Goal: Information Seeking & Learning: Check status

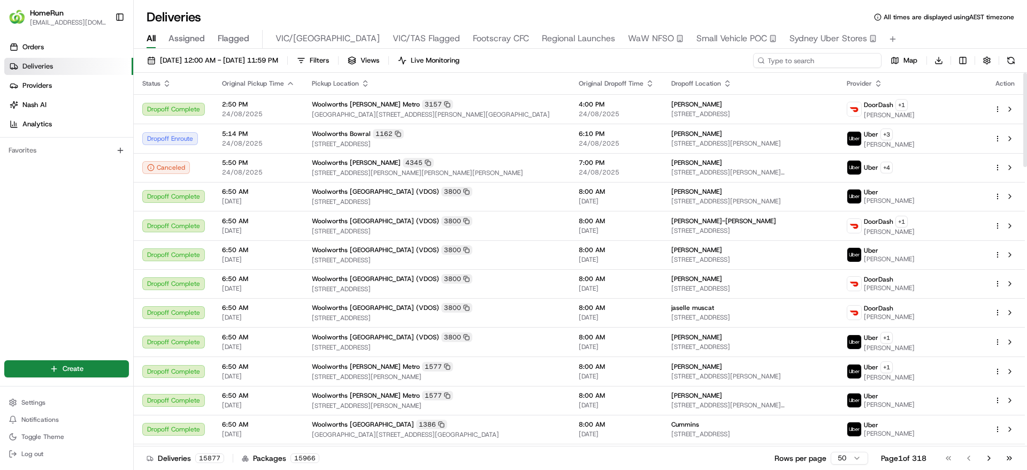
click at [825, 64] on input at bounding box center [817, 60] width 128 height 15
paste input "265805908"
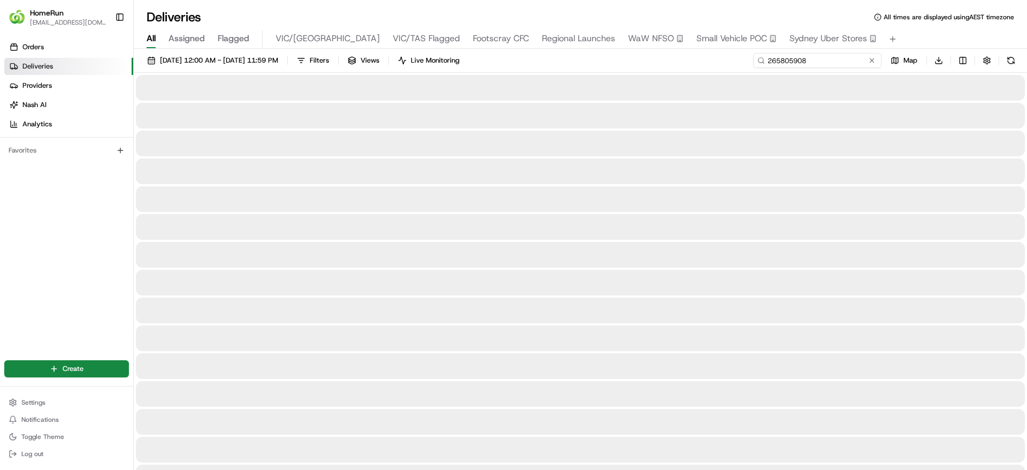
type input "265805908"
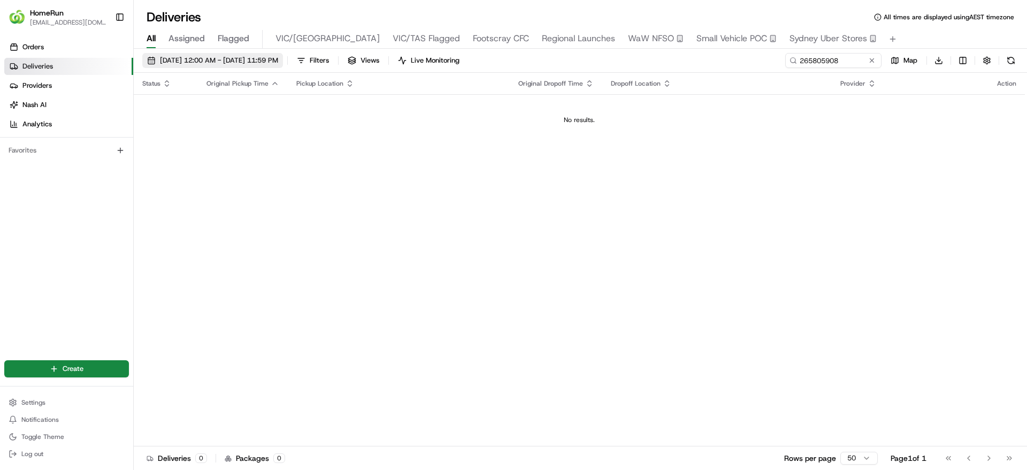
click at [243, 56] on span "25/08/2025 12:00 AM - 25/08/2025 11:59 PM" at bounding box center [219, 61] width 118 height 10
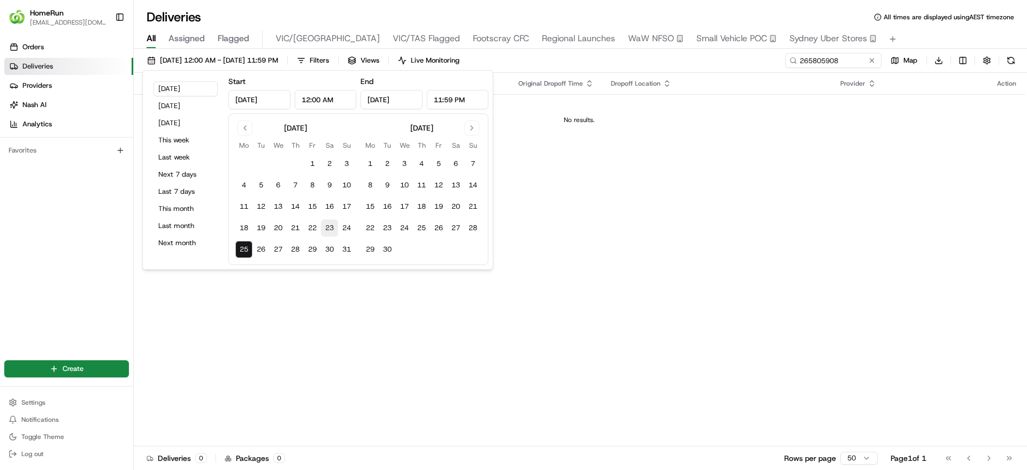
click at [321, 224] on button "23" at bounding box center [329, 227] width 17 height 17
type input "Aug 23, 2025"
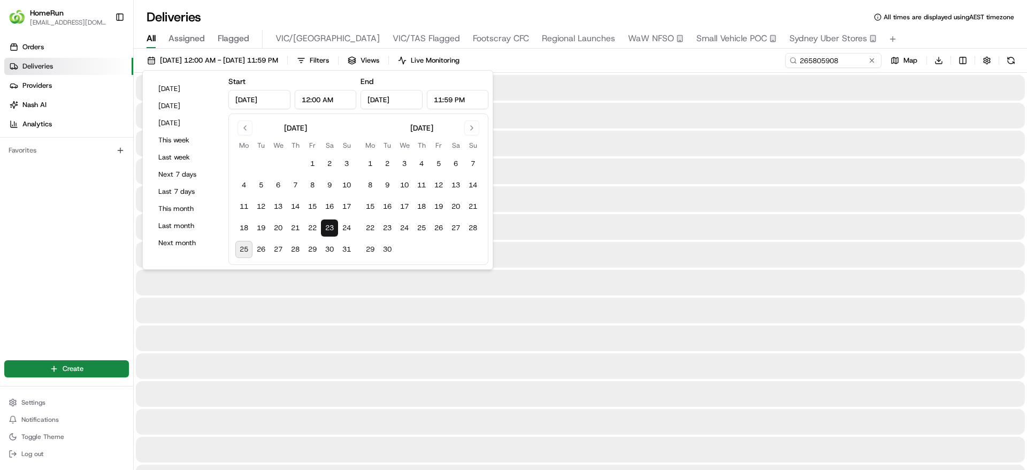
click at [279, 218] on tbody "1 2 3 4 5 6 7 8 9 10 11 12 13 14 15 16 17 18 19 20 21 22 23 24 25 26 27 28 29 3…" at bounding box center [295, 204] width 120 height 107
click at [230, 231] on div "August 2025 Mo Tu We Th Fr Sa Su 1 2 3 4 5 6 7 8 9 10 11 12 13 14 15 16 17 18 1…" at bounding box center [358, 188] width 260 height 151
click at [240, 229] on button "18" at bounding box center [243, 227] width 17 height 17
click at [278, 247] on button "27" at bounding box center [278, 249] width 17 height 17
type input "Aug 27, 2025"
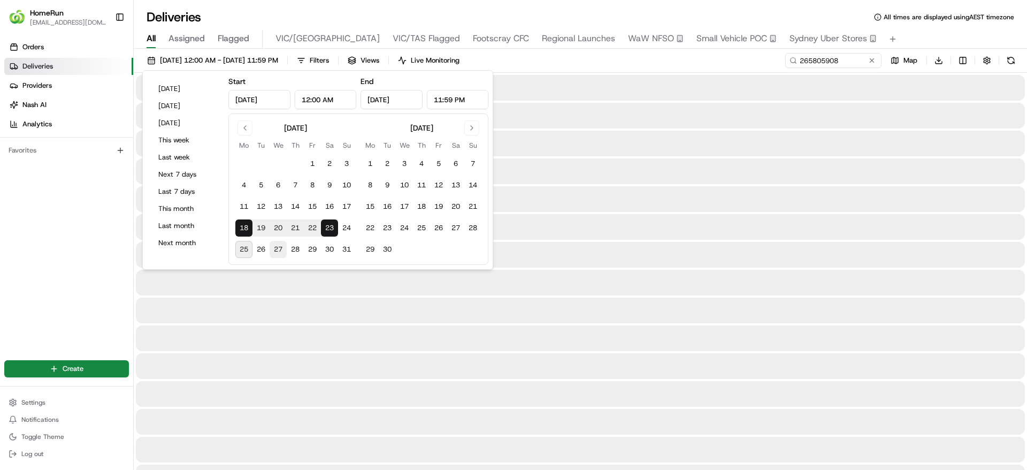
type input "Aug 27, 2025"
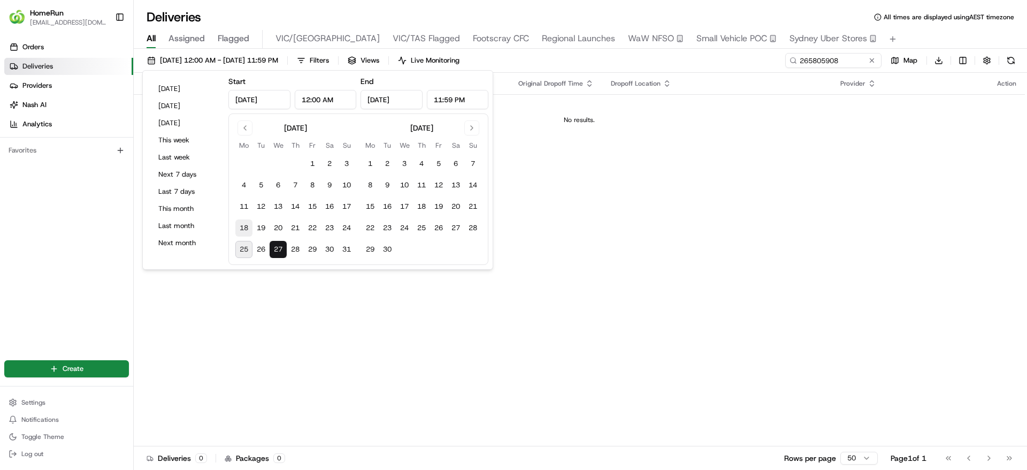
click at [243, 225] on button "18" at bounding box center [243, 227] width 17 height 17
type input "Aug 18, 2025"
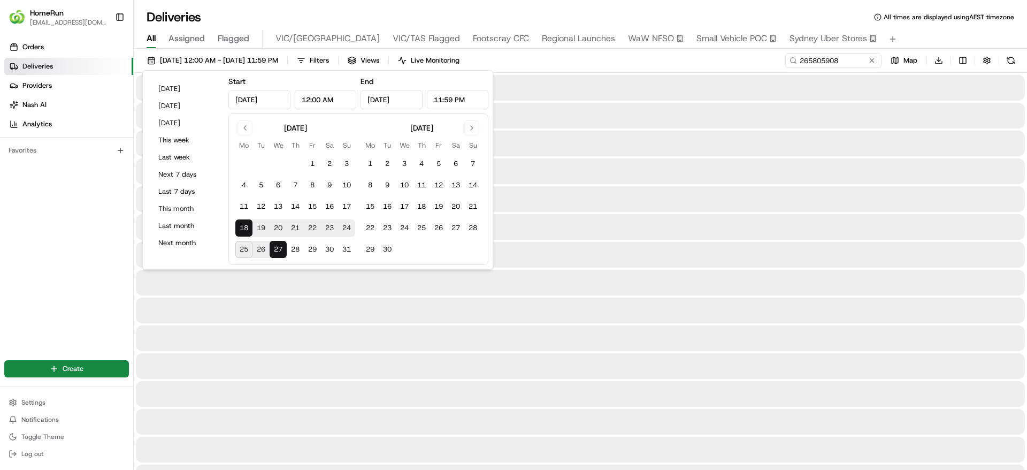
click at [0, 259] on div "Orders Deliveries Providers Nash AI Analytics Favorites" at bounding box center [66, 191] width 133 height 315
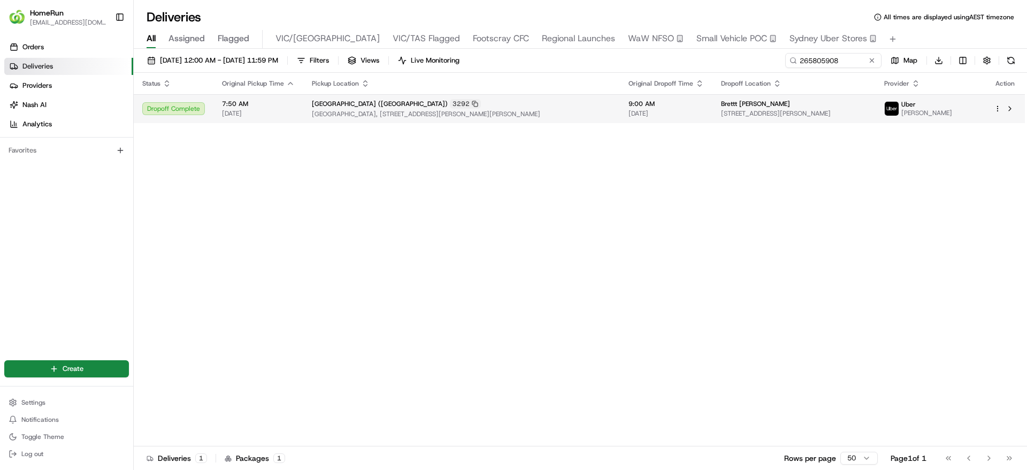
click at [557, 118] on span "Northland Shopping Centre, 50 Murray Road, East Preston, VIC 3072, AU" at bounding box center [462, 114] width 300 height 9
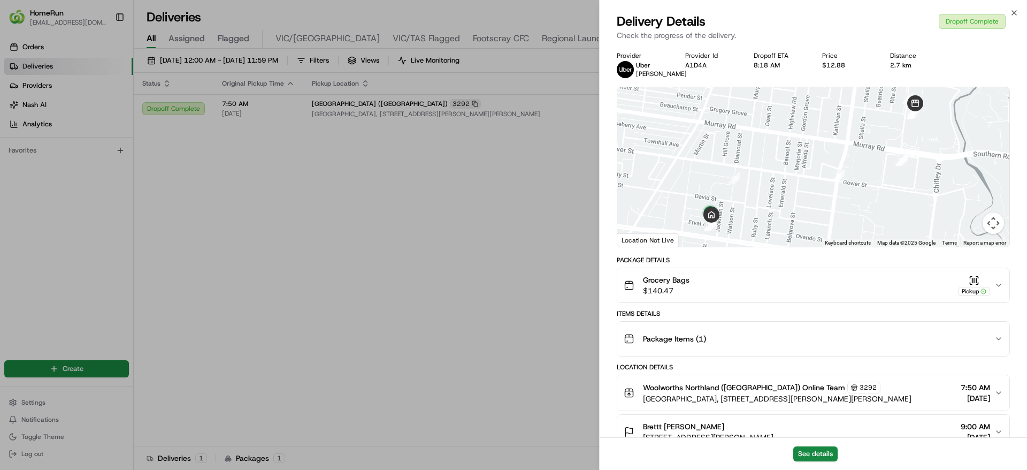
click at [841, 296] on div "Grocery Bags $140.47 Pickup" at bounding box center [809, 284] width 371 height 21
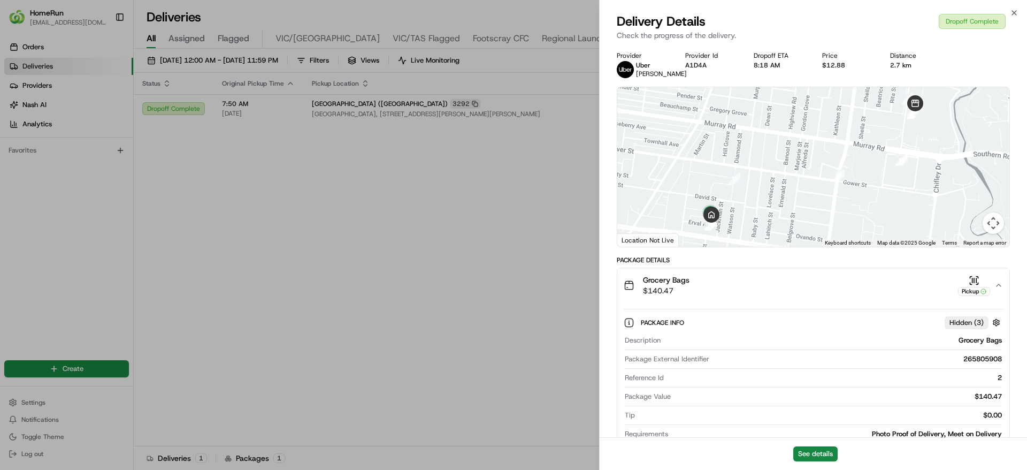
click at [963, 364] on div "265805908" at bounding box center [858, 359] width 288 height 10
copy div "265805908"
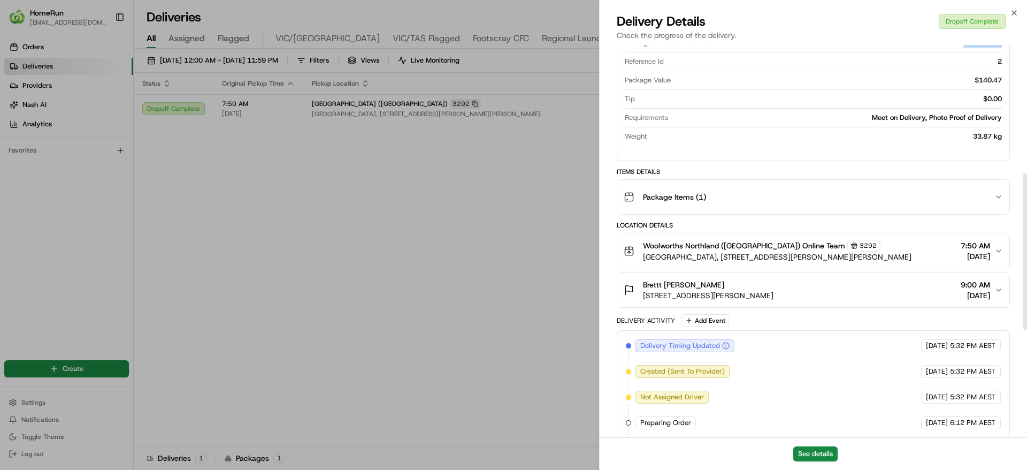
scroll to position [321, 0]
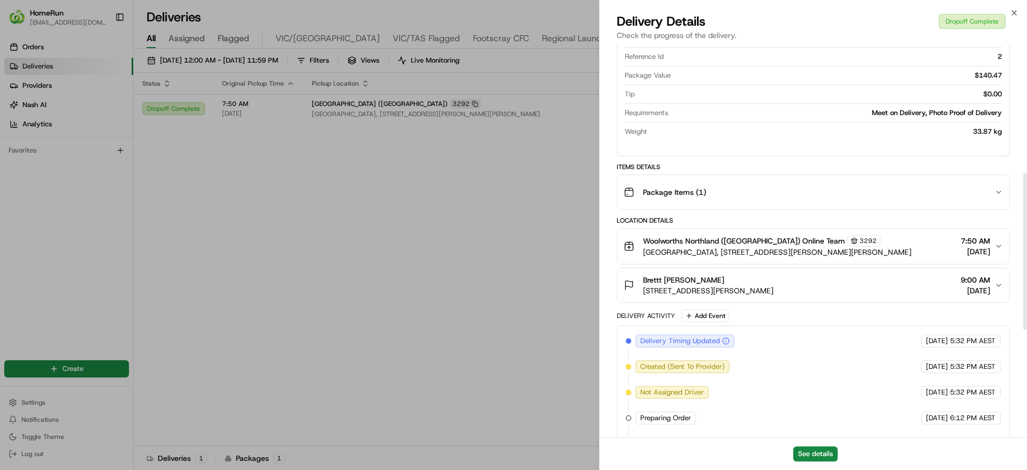
click at [772, 296] on div "Brettt O'Connell 2 Erval Ave, Preston, VIC 3072, AU 9:00 AM 22/08/2025" at bounding box center [809, 284] width 371 height 21
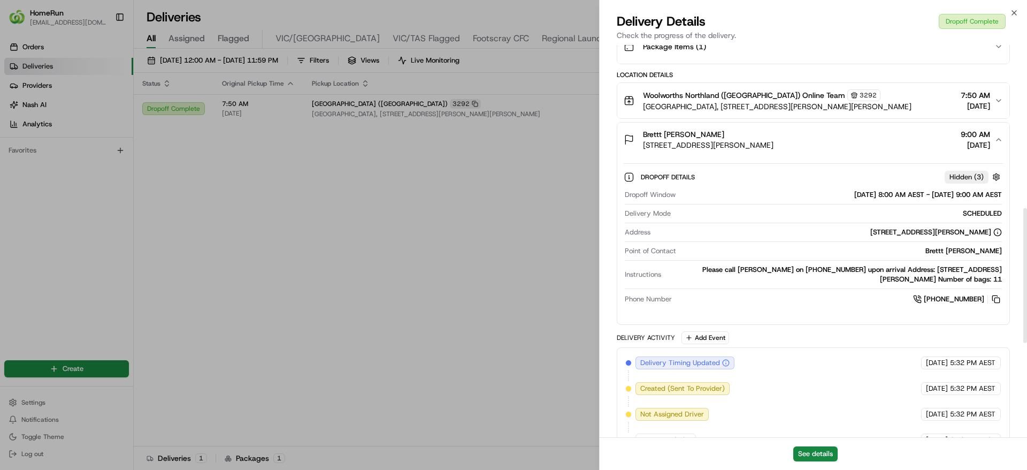
scroll to position [474, 0]
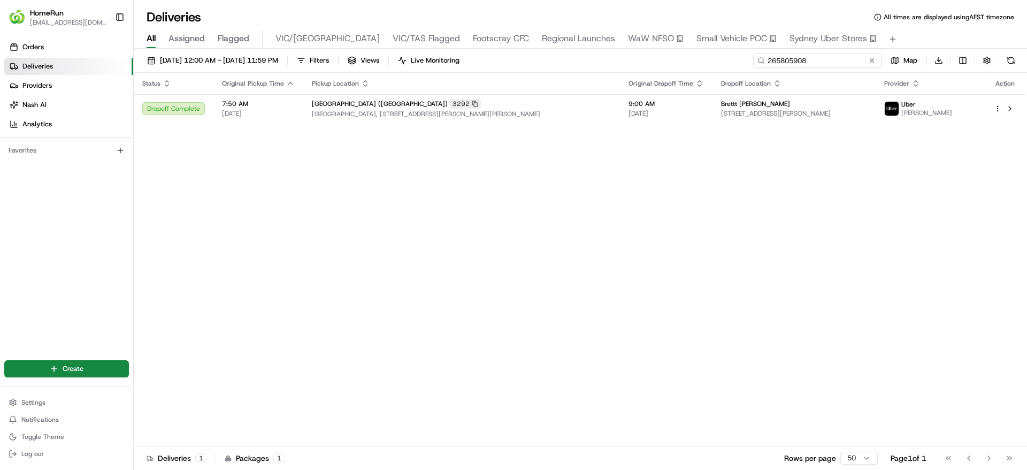
click at [834, 66] on input "265805908" at bounding box center [817, 60] width 128 height 15
paste input "0068261"
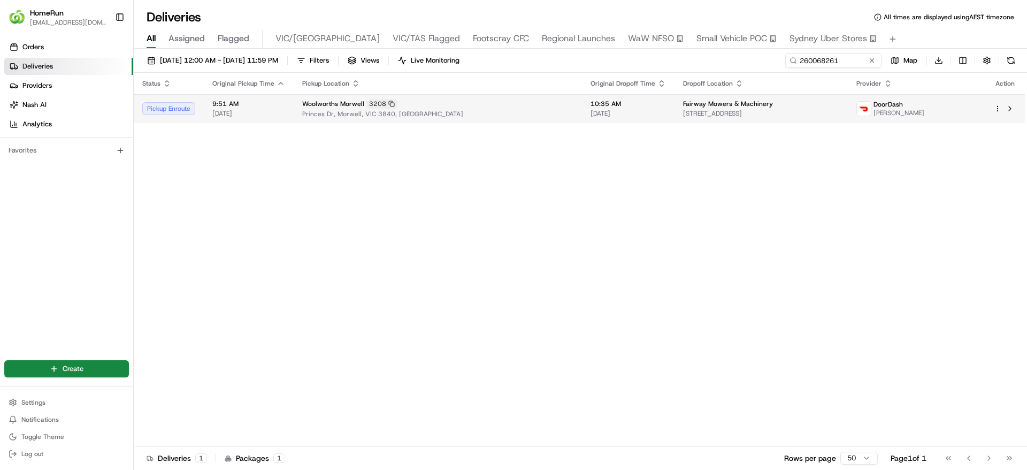
click at [683, 113] on span "49 Alexanders Road, Morwell, VIC 3840, AU" at bounding box center [761, 113] width 156 height 9
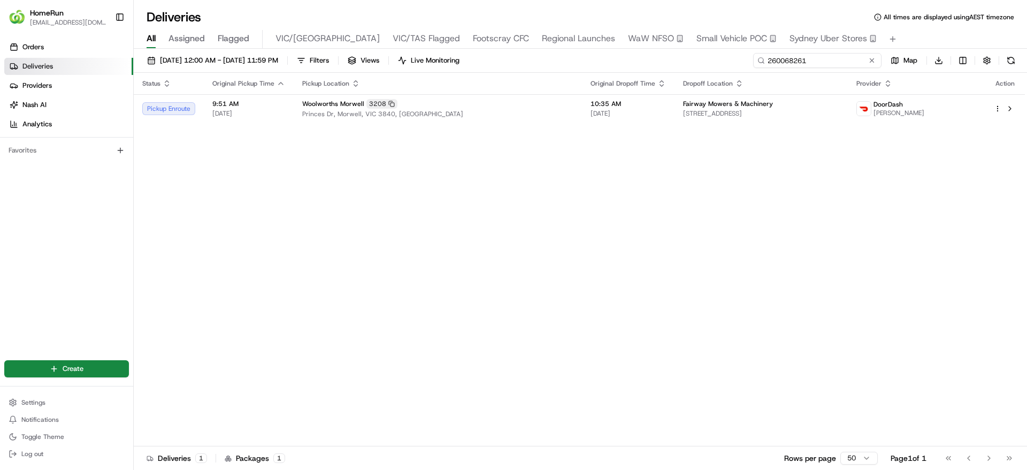
drag, startPoint x: 857, startPoint y: 57, endPoint x: 635, endPoint y: 51, distance: 222.6
click at [635, 51] on div "18/08/2025 12:00 AM - 27/08/2025 11:59 PM Filters Views Live Monitoring 2600682…" at bounding box center [580, 260] width 893 height 423
paste input "635419"
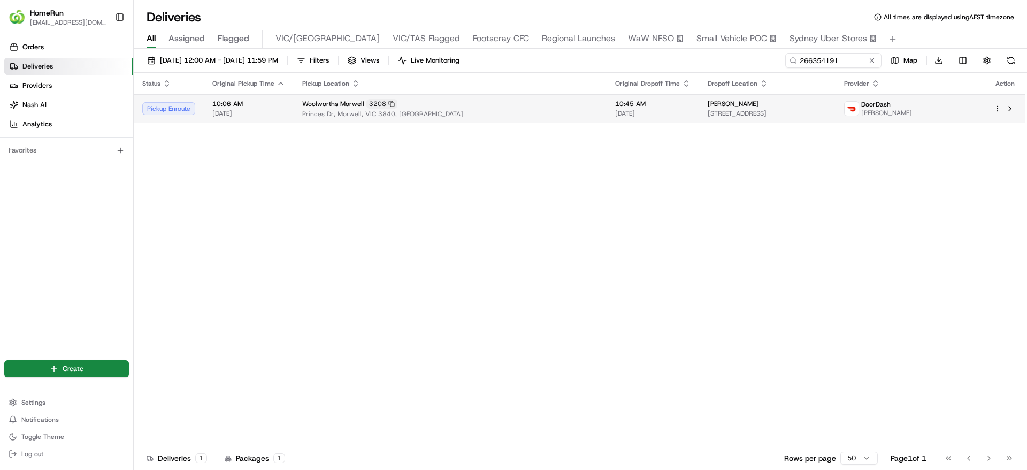
click at [719, 96] on td "Maddison Barry 92 Vary St, Morwell, VIC 3840, AU" at bounding box center [767, 108] width 136 height 29
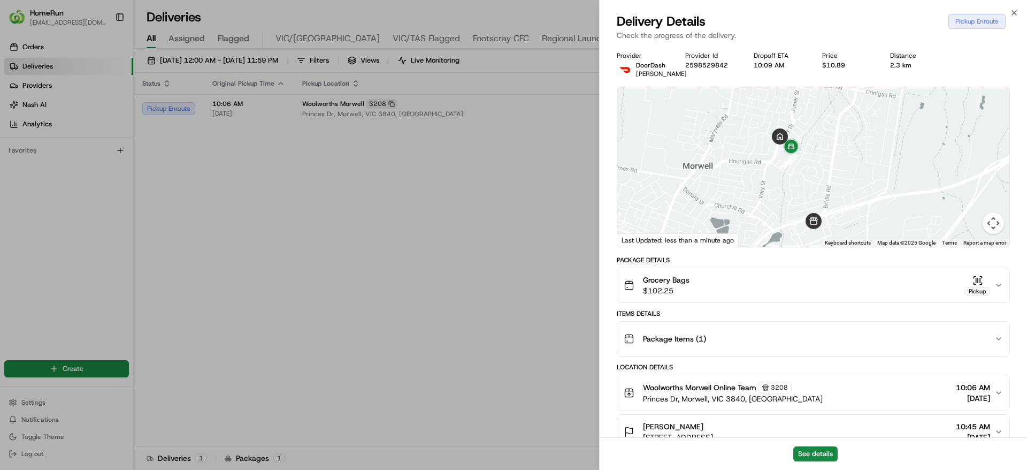
drag, startPoint x: 798, startPoint y: 138, endPoint x: 777, endPoint y: 162, distance: 31.9
click at [780, 158] on img at bounding box center [790, 146] width 21 height 21
drag, startPoint x: 792, startPoint y: 229, endPoint x: 741, endPoint y: 205, distance: 56.0
click at [741, 205] on div at bounding box center [813, 166] width 392 height 159
click at [806, 455] on button "See details" at bounding box center [815, 453] width 44 height 15
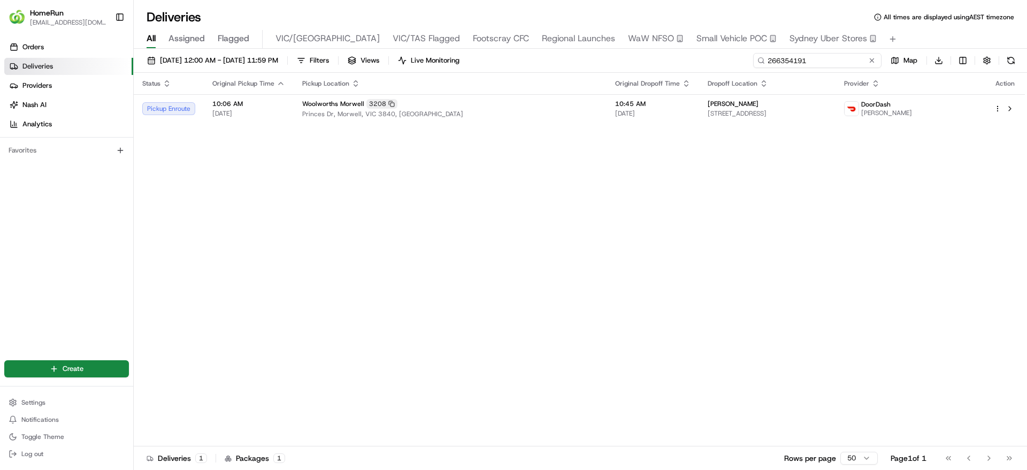
drag, startPoint x: 858, startPoint y: 64, endPoint x: 661, endPoint y: 86, distance: 198.1
click at [661, 86] on div "18/08/2025 12:00 AM - 27/08/2025 11:59 PM Filters Views Live Monitoring 2663541…" at bounding box center [580, 260] width 893 height 423
paste input "006826"
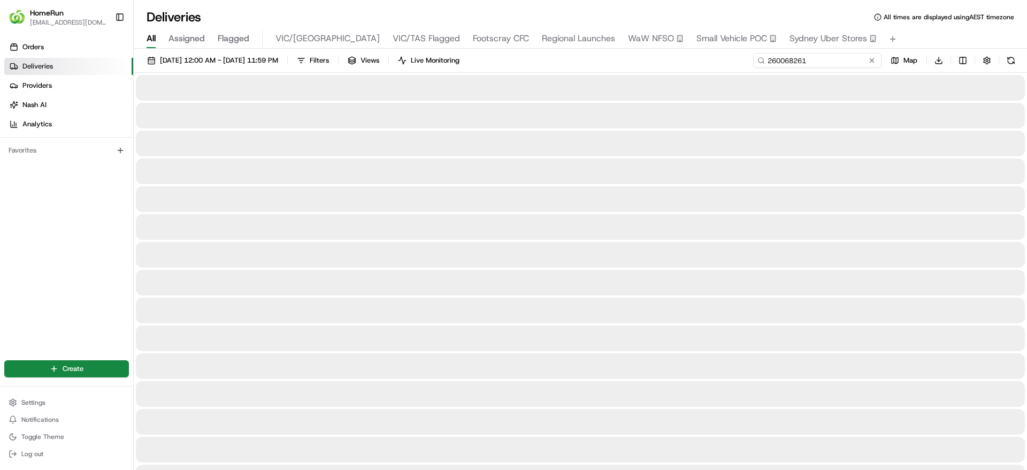
type input "260068261"
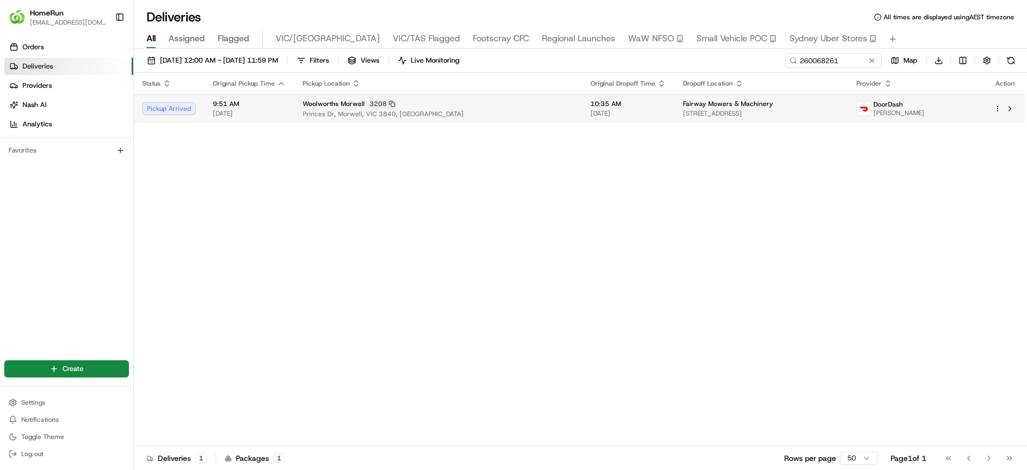
click at [591, 114] on span "25/08/2025" at bounding box center [628, 113] width 75 height 9
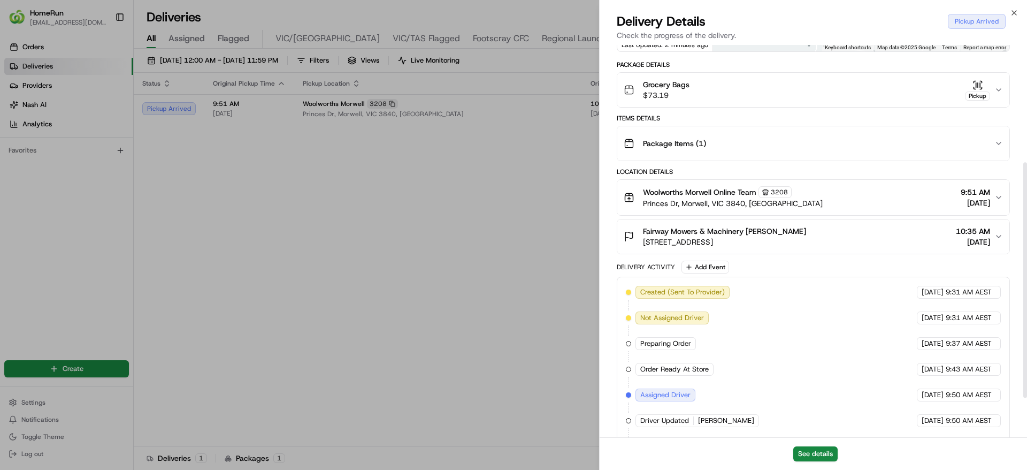
scroll to position [260, 0]
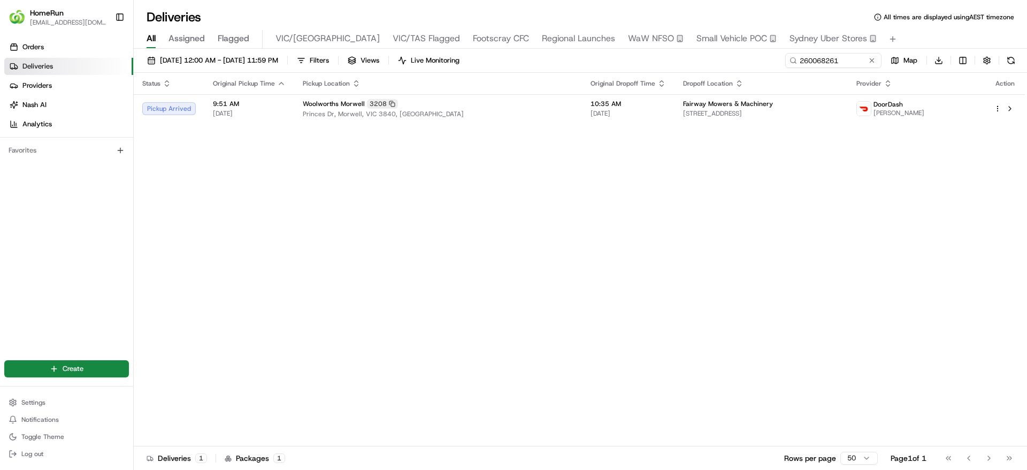
click at [37, 411] on ul "Settings Notifications Toggle Theme Log out" at bounding box center [66, 428] width 125 height 66
click at [40, 409] on button "Settings" at bounding box center [66, 402] width 125 height 15
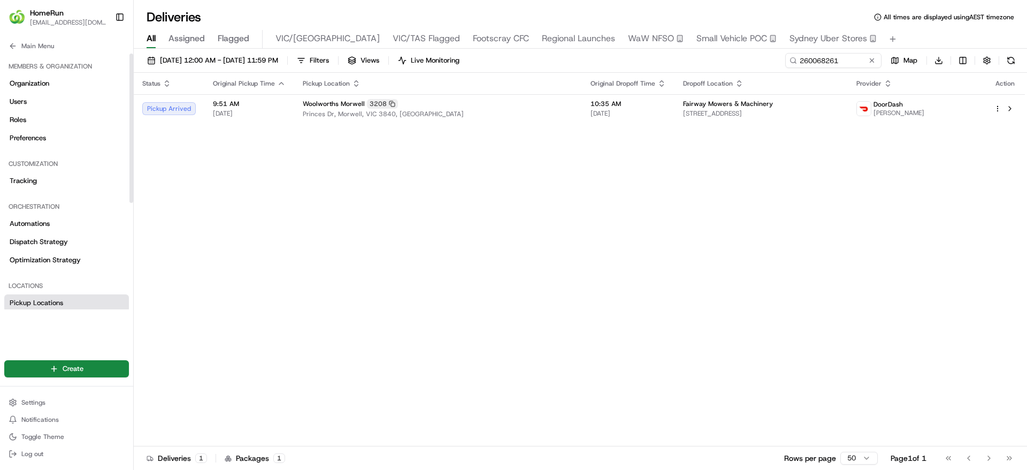
click at [57, 301] on span "Pickup Locations" at bounding box center [36, 303] width 53 height 10
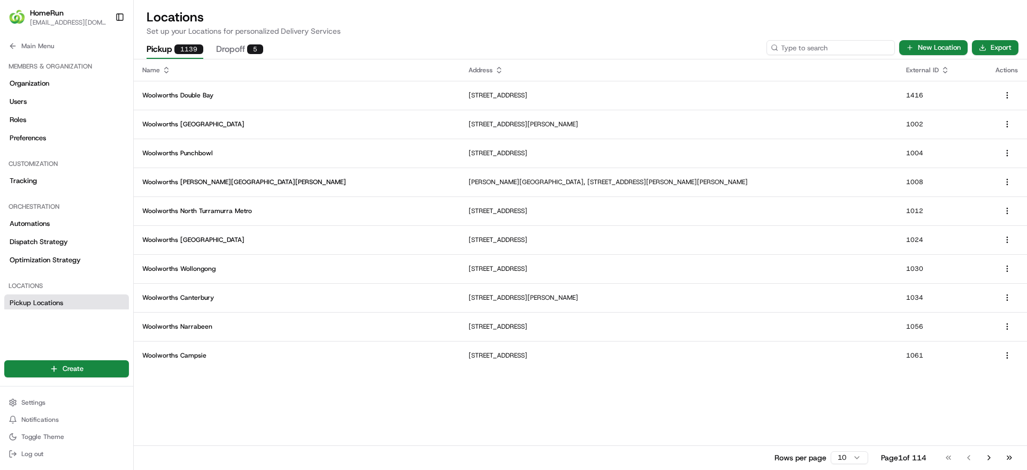
click at [829, 47] on input at bounding box center [831, 47] width 128 height 15
type input "morwell"
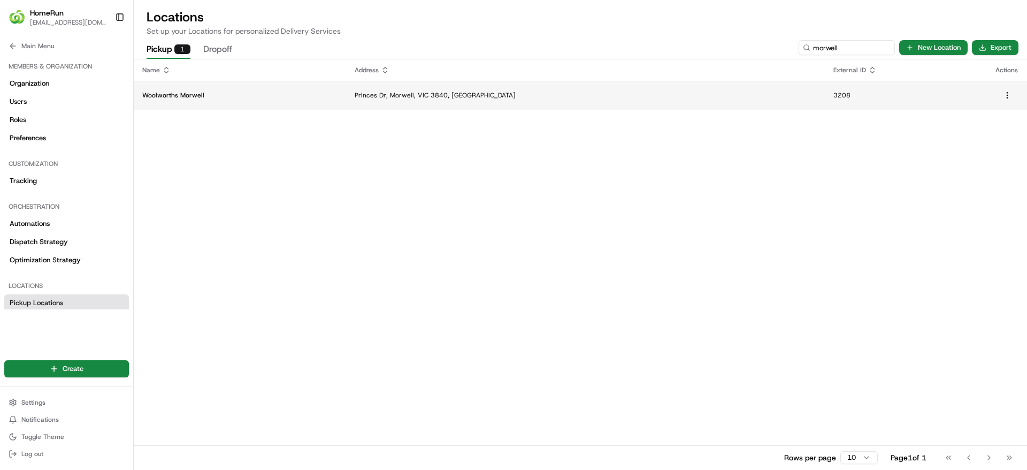
click at [723, 93] on p "Princes Dr, Morwell, VIC 3840, AU" at bounding box center [585, 95] width 461 height 9
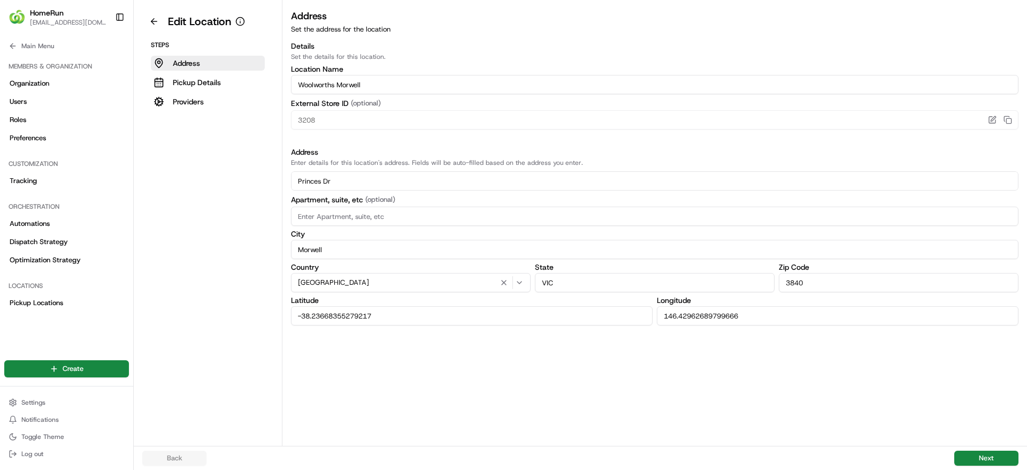
drag, startPoint x: 472, startPoint y: 323, endPoint x: 227, endPoint y: 314, distance: 245.1
click at [227, 314] on div "Edit Location Steps Address Pickup Details Providers Address Set the address fo…" at bounding box center [580, 223] width 893 height 446
drag, startPoint x: 761, startPoint y: 323, endPoint x: 550, endPoint y: 317, distance: 210.8
click at [550, 317] on div "Latitude -38.23668355279217 Longitude 146.42962689799666" at bounding box center [654, 310] width 727 height 29
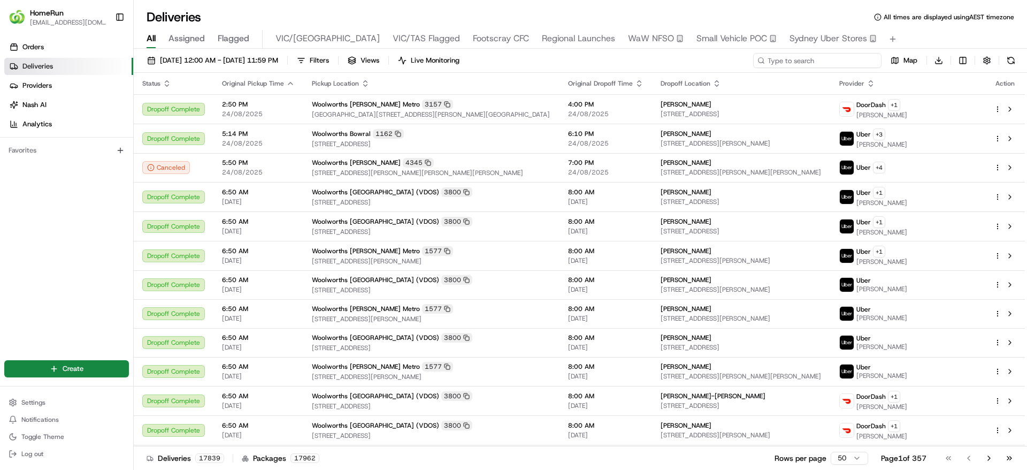
click at [858, 67] on input at bounding box center [817, 60] width 128 height 15
paste input "266060626"
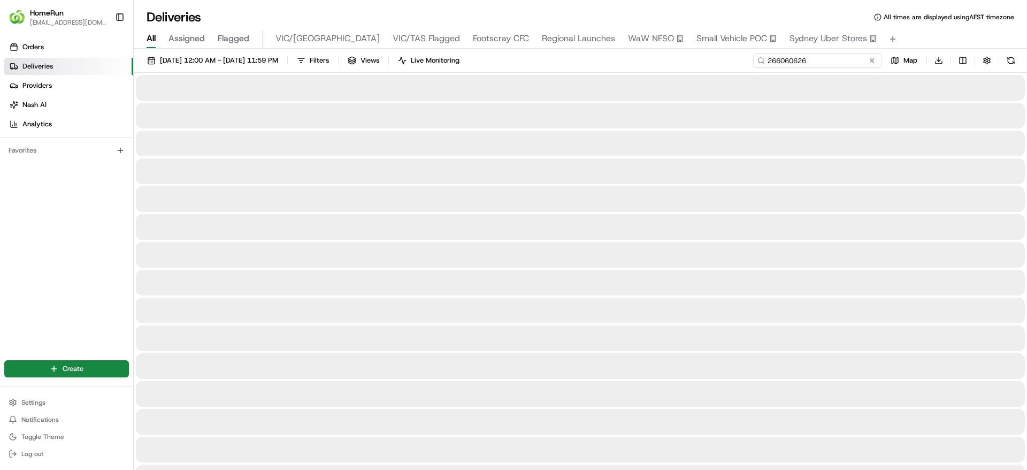
type input "266060626"
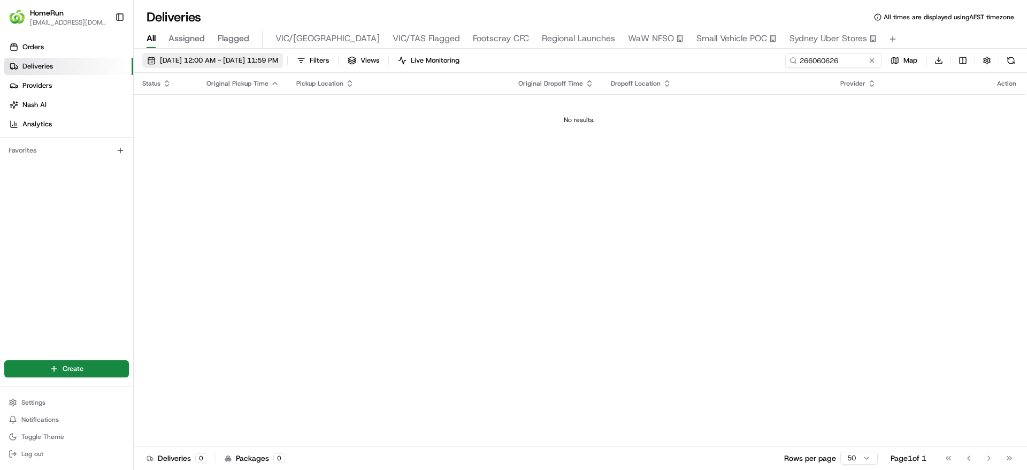
click at [283, 55] on button "25/08/2025 12:00 AM - 25/08/2025 11:59 PM" at bounding box center [212, 60] width 141 height 15
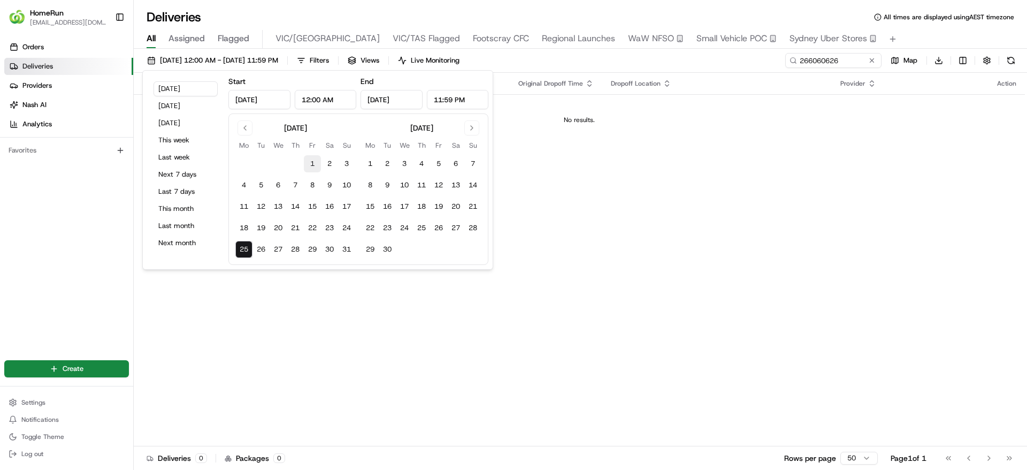
click at [315, 158] on button "1" at bounding box center [312, 163] width 17 height 17
type input "Aug 1, 2025"
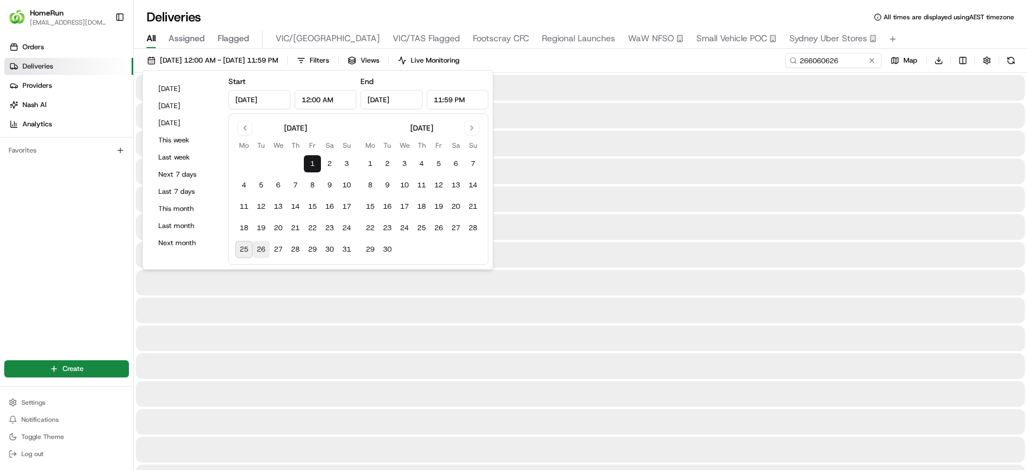
click at [258, 252] on button "26" at bounding box center [260, 249] width 17 height 17
type input "Aug 26, 2025"
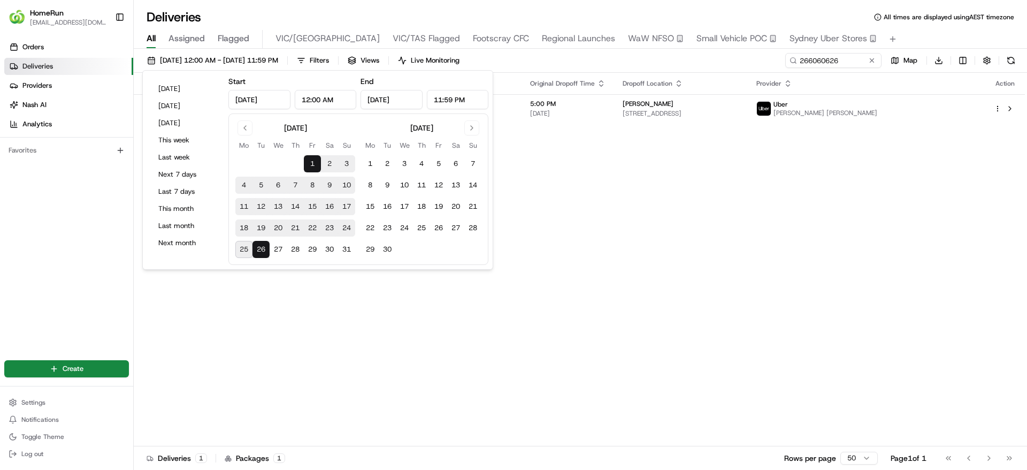
click at [382, 391] on div "Status Original Pickup Time Pickup Location Original Dropoff Time Dropoff Locat…" at bounding box center [579, 259] width 891 height 373
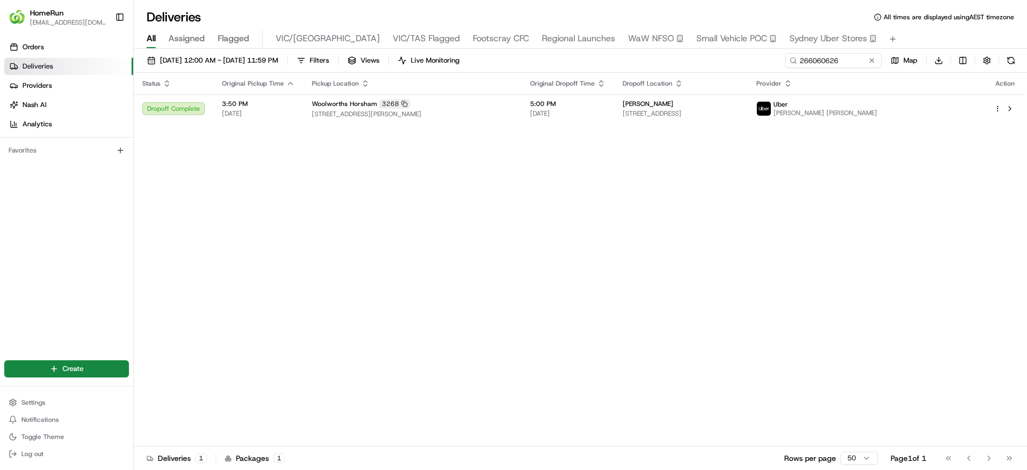
click at [607, 126] on div "Status Original Pickup Time Pickup Location Original Dropoff Time Dropoff Locat…" at bounding box center [579, 259] width 891 height 373
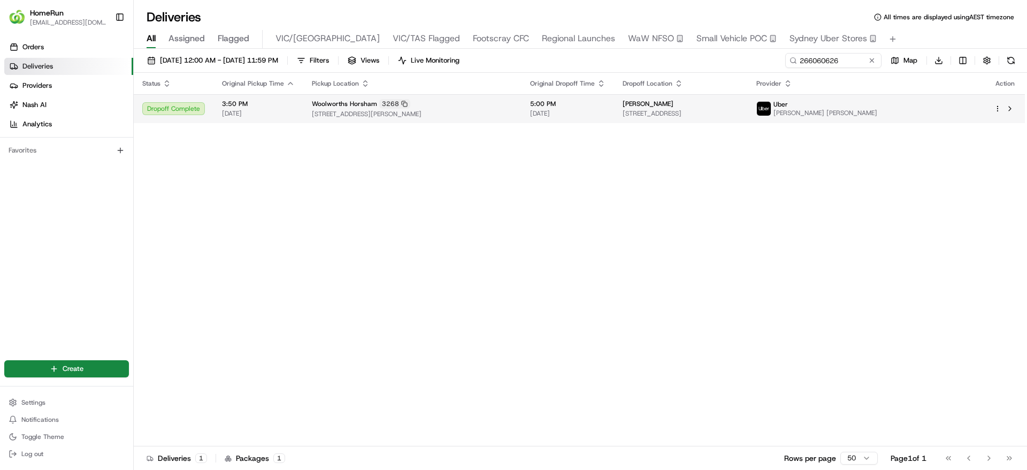
click at [600, 107] on span "5:00 PM" at bounding box center [567, 103] width 75 height 9
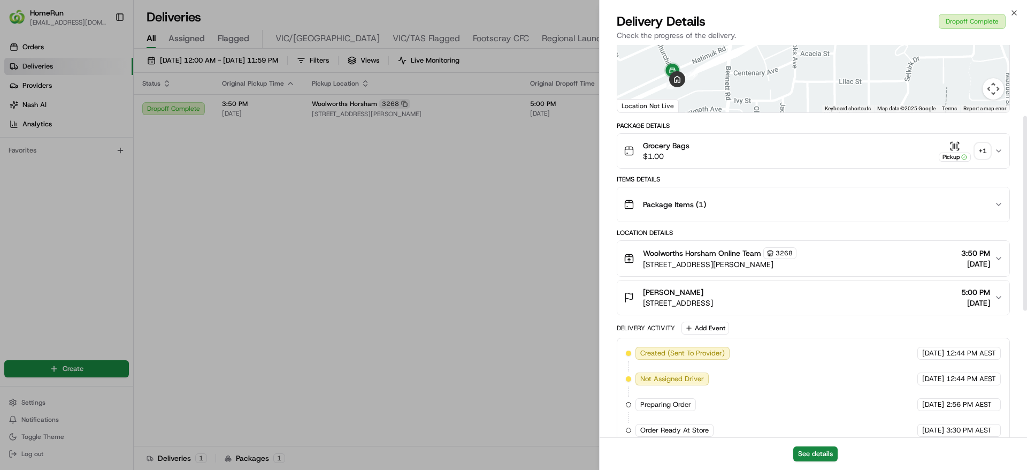
scroll to position [143, 0]
click at [980, 154] on div "+ 1" at bounding box center [982, 150] width 15 height 15
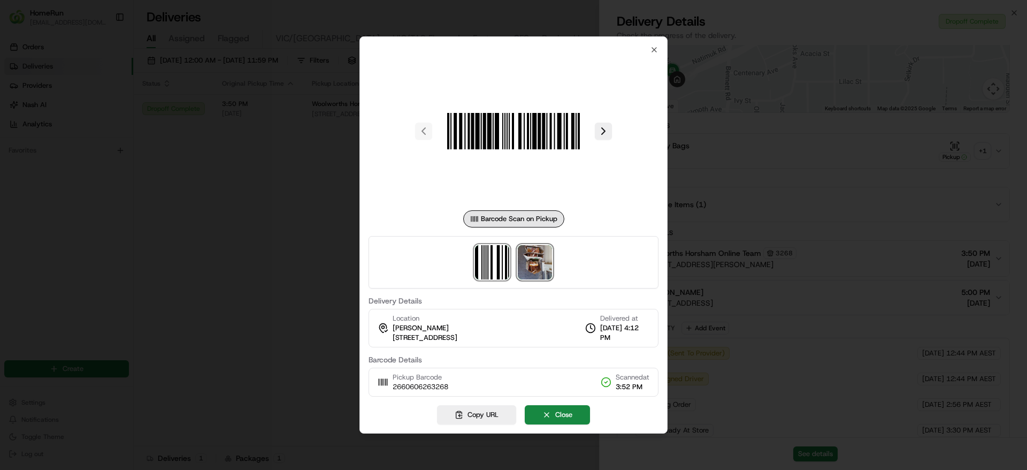
click at [538, 265] on img at bounding box center [535, 262] width 34 height 34
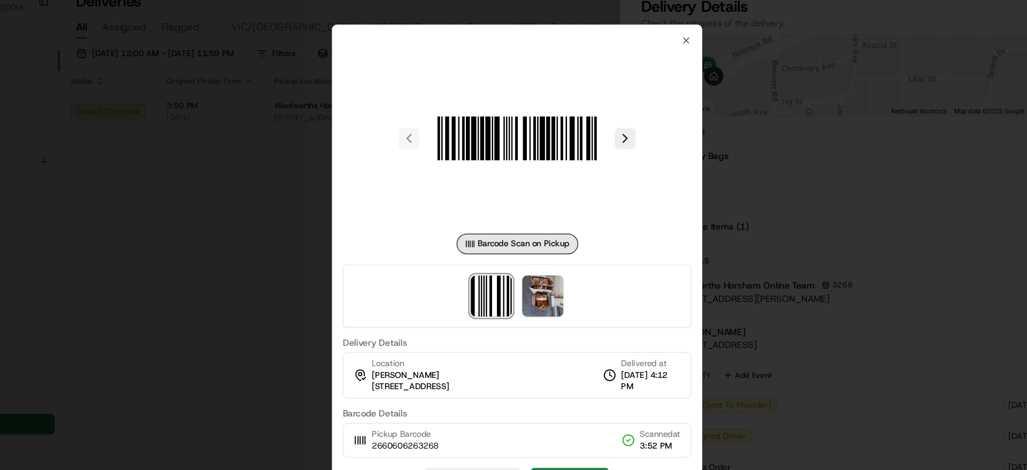
click at [242, 229] on div at bounding box center [513, 235] width 1027 height 470
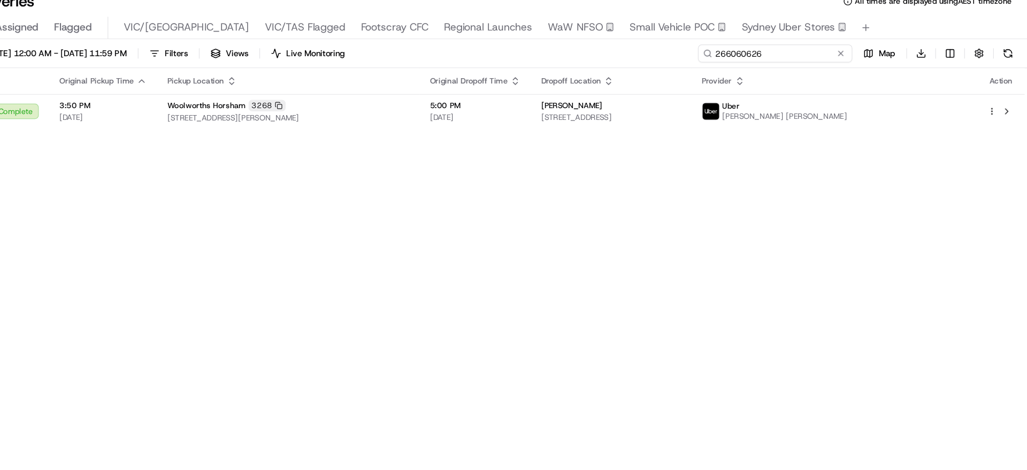
drag, startPoint x: 853, startPoint y: 65, endPoint x: 622, endPoint y: 78, distance: 231.5
click at [622, 78] on div "01/08/2025 12:00 AM - 26/08/2025 11:59 PM Filters Views Live Monitoring 2660606…" at bounding box center [580, 260] width 893 height 423
paste input "199898651"
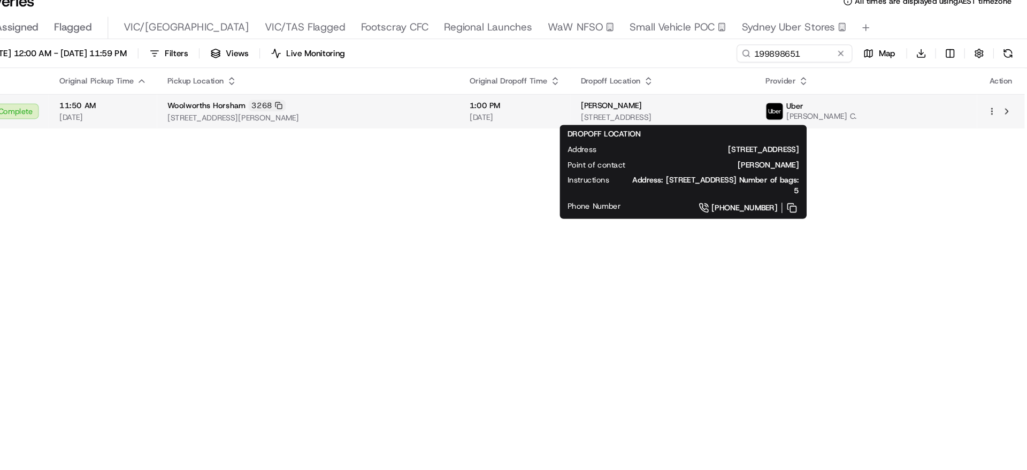
click at [760, 113] on span "63 Natimuk Rd, Horsham, VIC 3400, AU" at bounding box center [724, 113] width 136 height 9
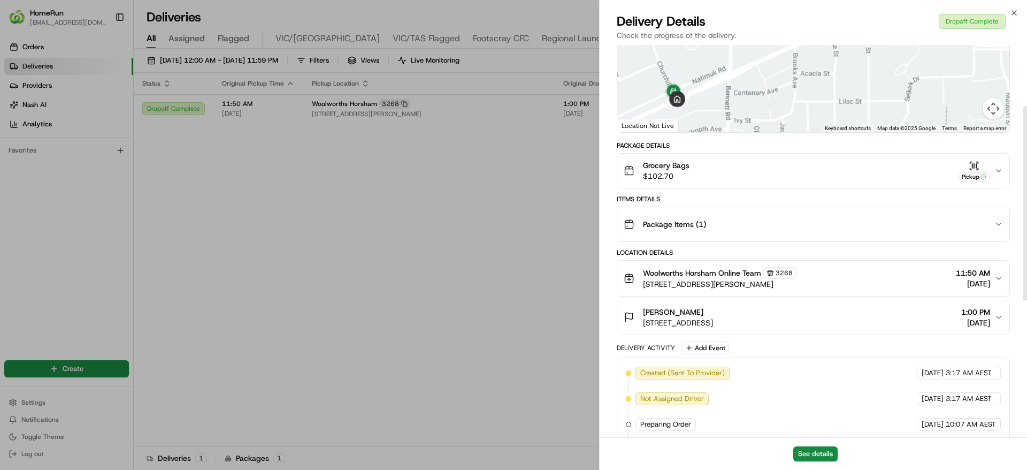
scroll to position [122, 0]
click at [799, 178] on div "Grocery Bags $102.70 Pickup" at bounding box center [809, 170] width 371 height 21
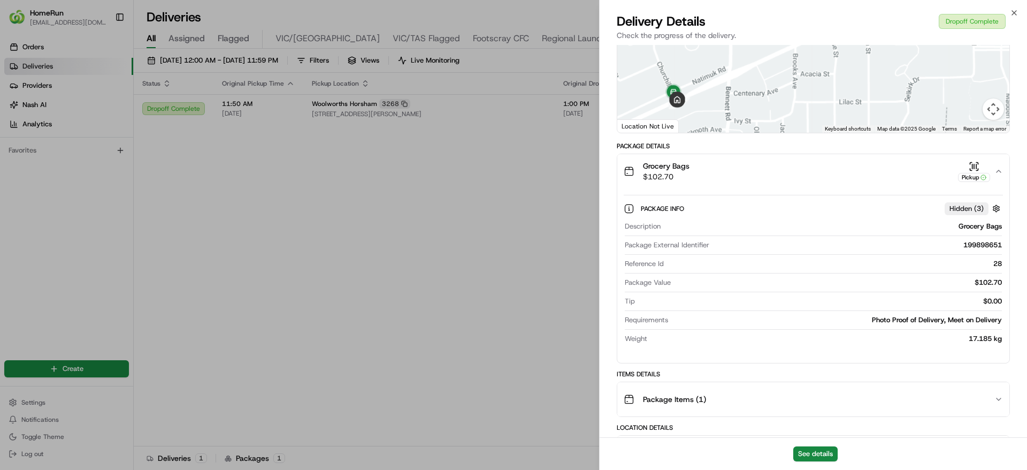
click at [798, 182] on div "Grocery Bags $102.70 Pickup" at bounding box center [809, 170] width 371 height 21
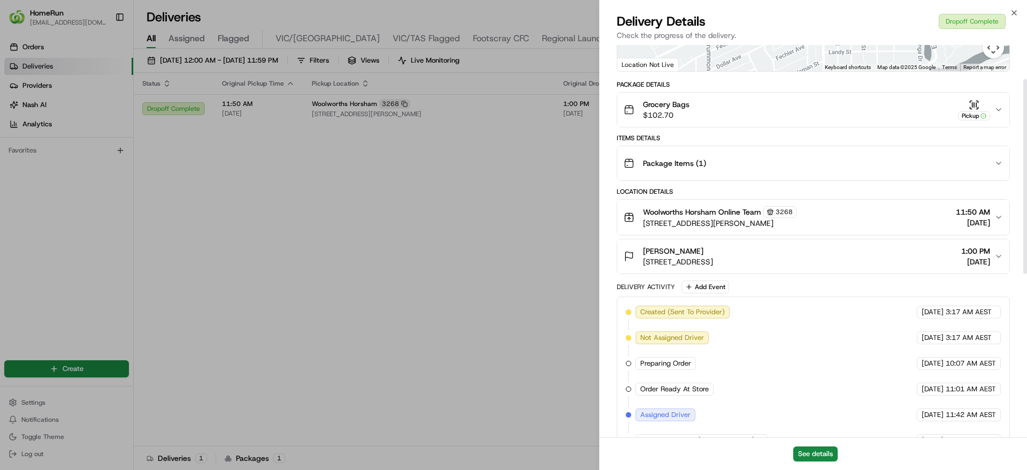
scroll to position [0, 0]
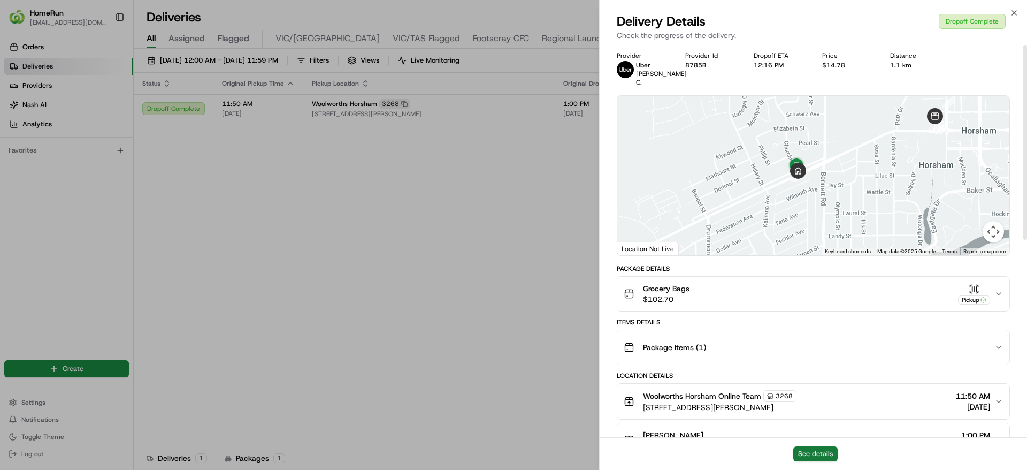
click at [814, 449] on button "See details" at bounding box center [815, 453] width 44 height 15
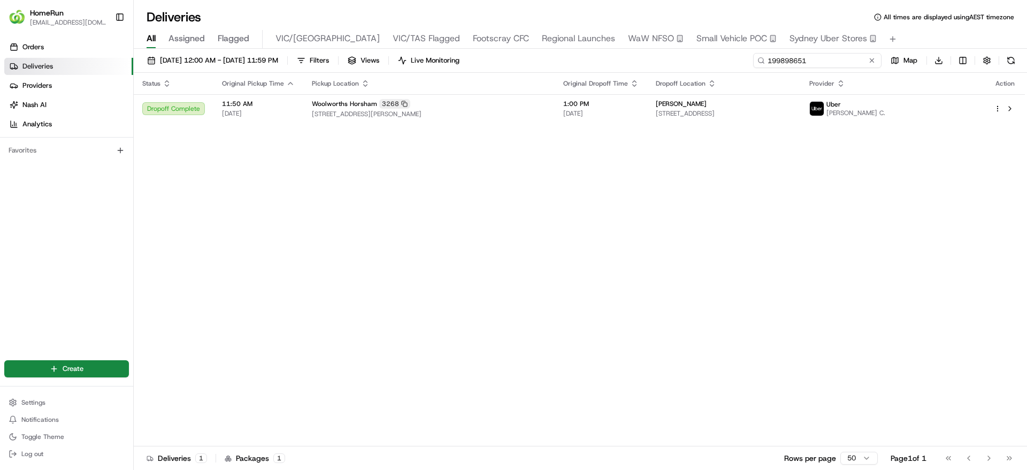
click at [847, 67] on input "199898651" at bounding box center [817, 60] width 128 height 15
paste input "265957819"
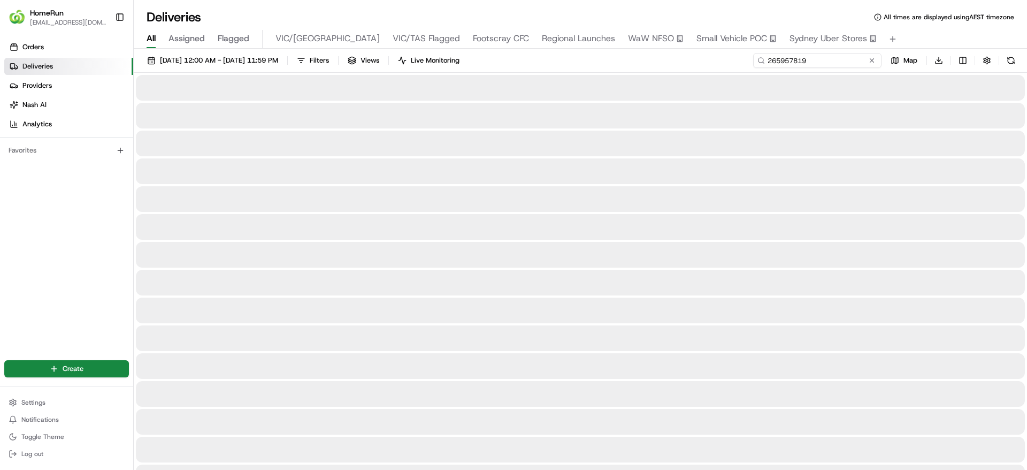
type input "265957819"
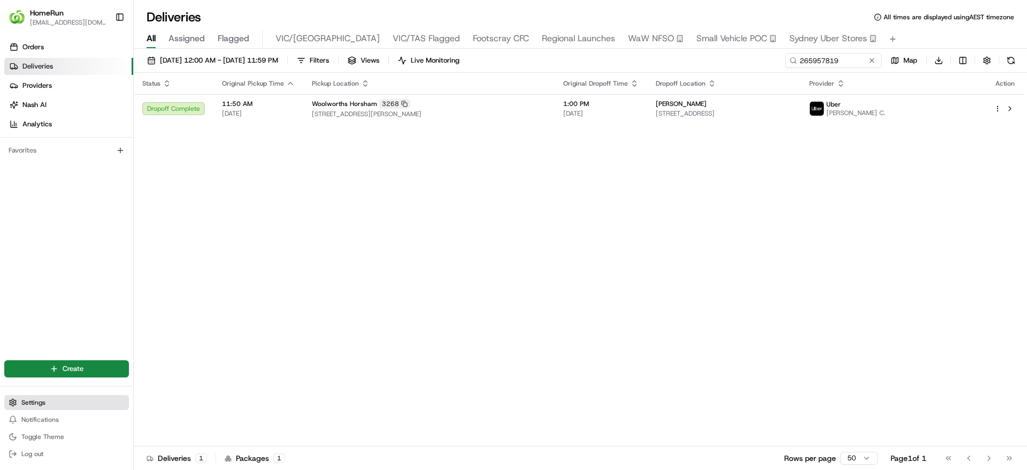
click at [30, 400] on span "Settings" at bounding box center [33, 402] width 24 height 9
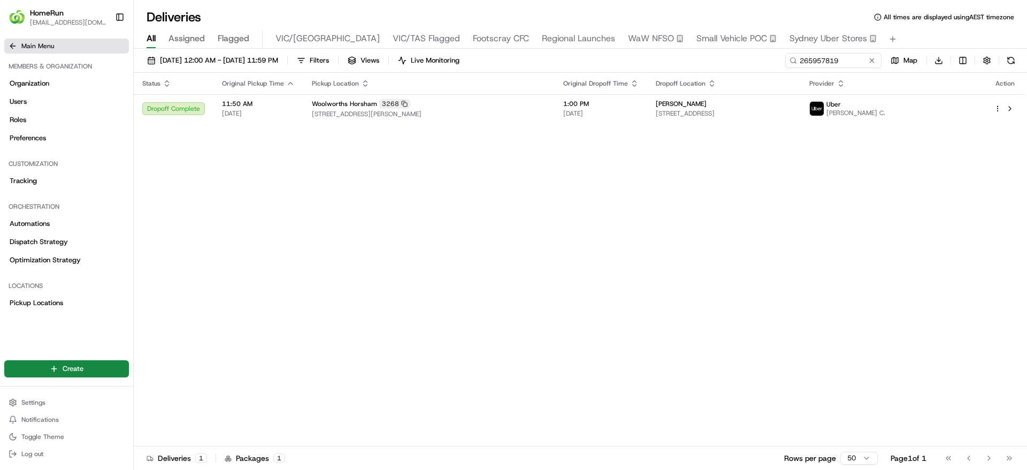
click at [30, 47] on span "Main Menu" at bounding box center [37, 46] width 33 height 9
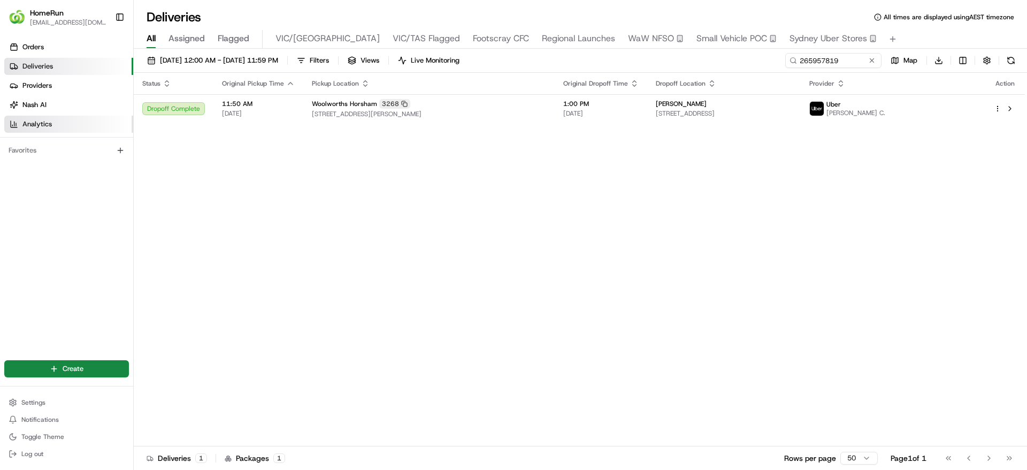
click at [45, 133] on div "Orders Deliveries Providers Nash AI Analytics" at bounding box center [66, 85] width 133 height 103
click at [44, 126] on span "Analytics" at bounding box center [36, 124] width 29 height 10
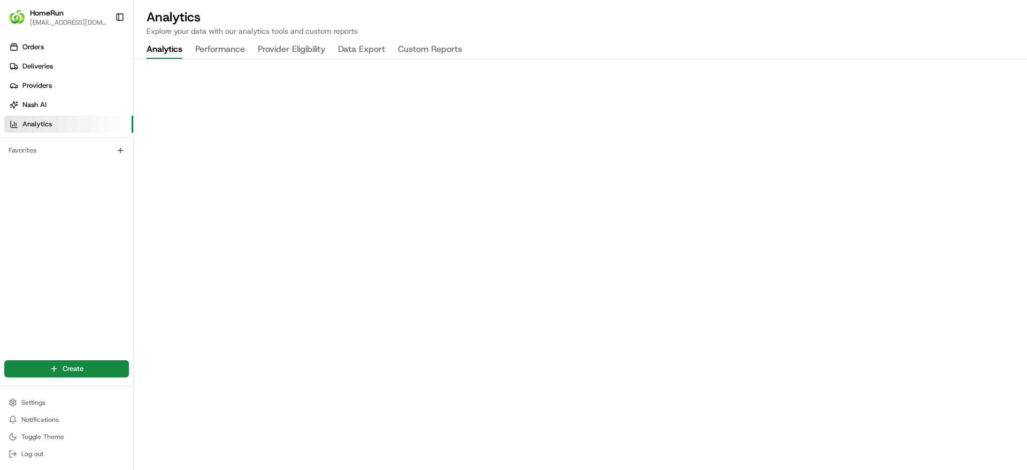
click at [421, 51] on button "Custom Reports" at bounding box center [430, 50] width 64 height 18
click at [273, 47] on button "Provider Eligibility" at bounding box center [291, 50] width 67 height 18
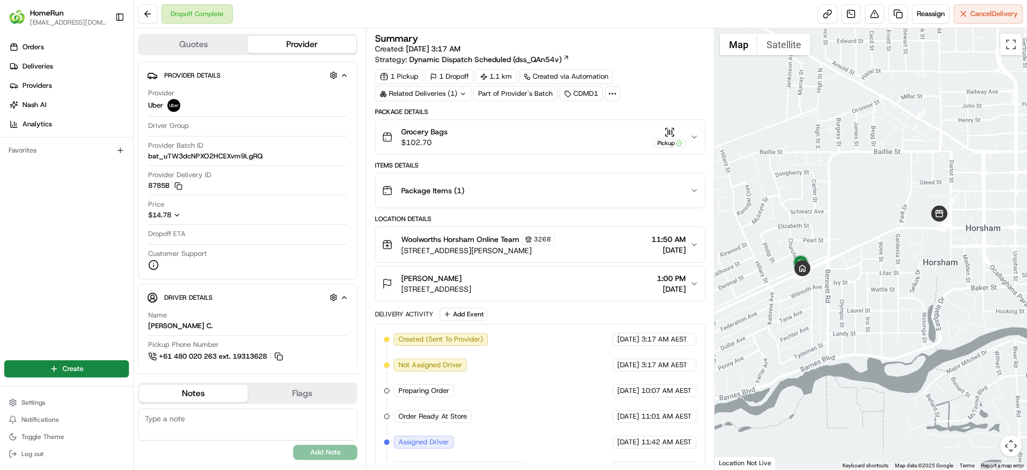
click at [436, 92] on div "Related Deliveries (1)" at bounding box center [423, 93] width 96 height 15
click at [454, 139] on span "265957819" at bounding box center [443, 137] width 39 height 10
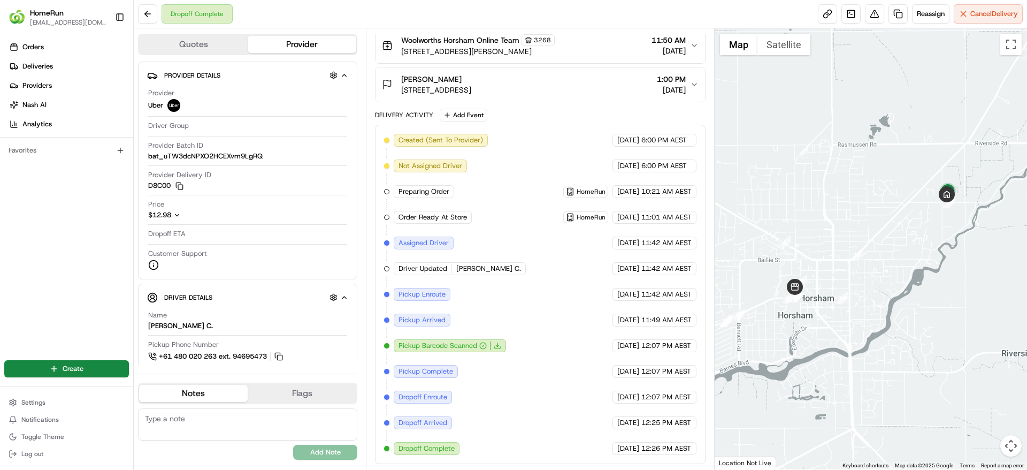
scroll to position [47, 0]
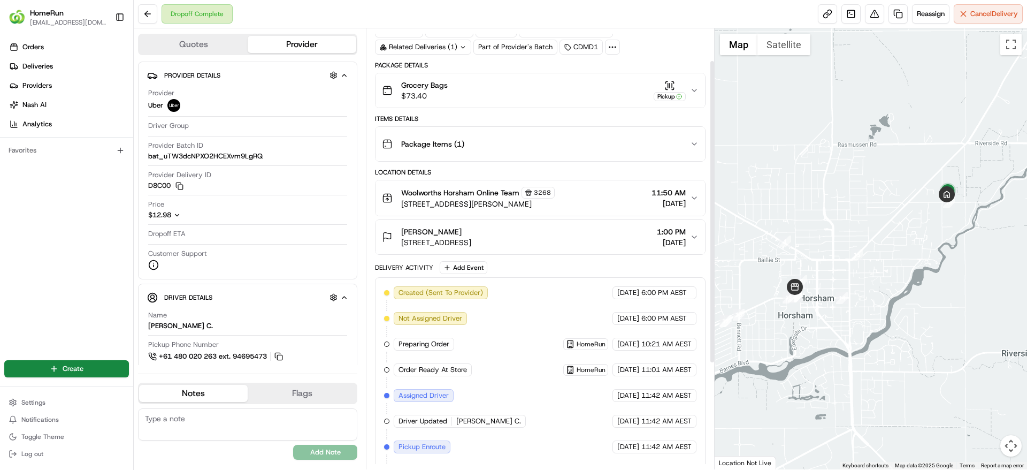
click at [531, 96] on div "Grocery Bags $73.40 Pickup" at bounding box center [536, 90] width 308 height 21
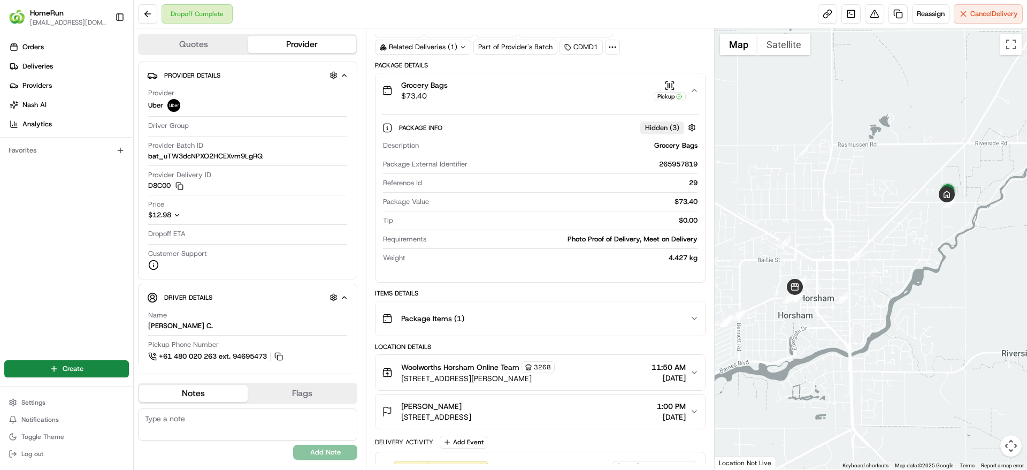
click at [663, 168] on div "265957819" at bounding box center [584, 164] width 225 height 10
copy div "265957819"
click at [64, 73] on link "Deliveries" at bounding box center [68, 66] width 129 height 17
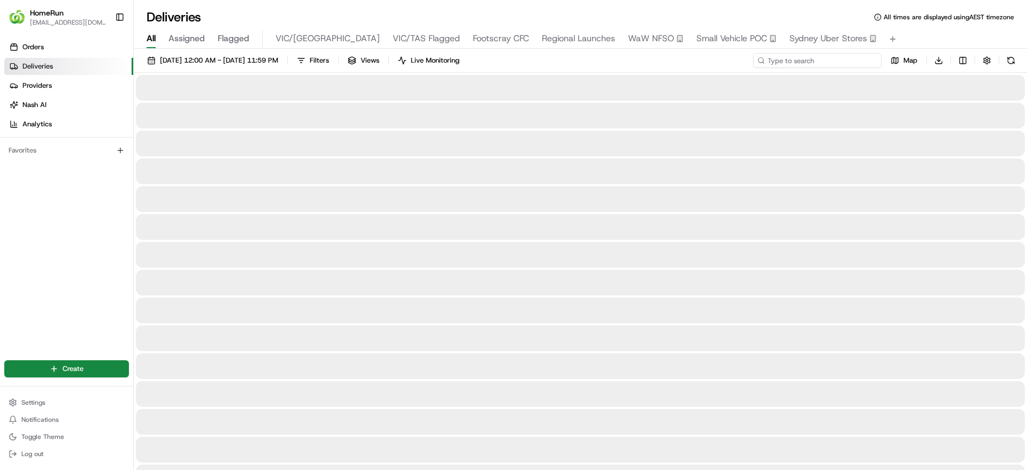
click at [848, 64] on input at bounding box center [817, 60] width 128 height 15
paste input "265681500"
type input "265681500"
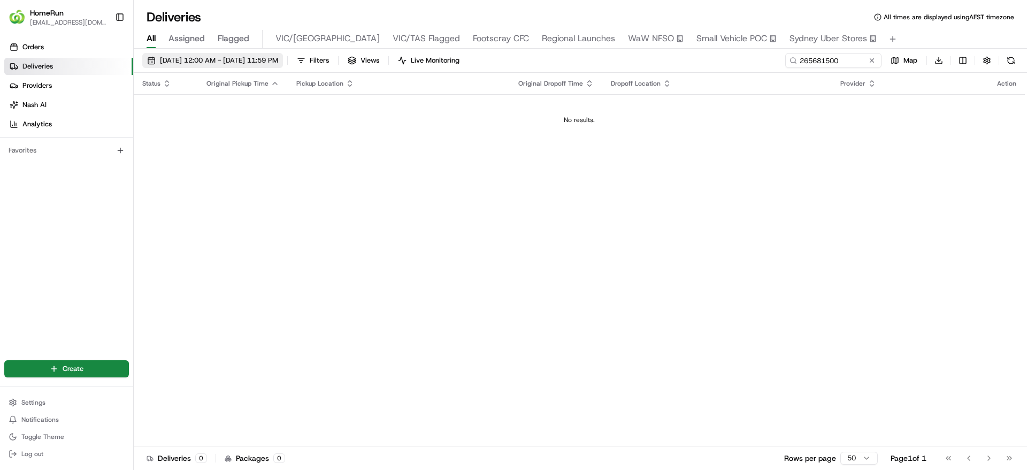
click at [278, 56] on span "25/08/2025 12:00 AM - 25/08/2025 11:59 PM" at bounding box center [219, 61] width 118 height 10
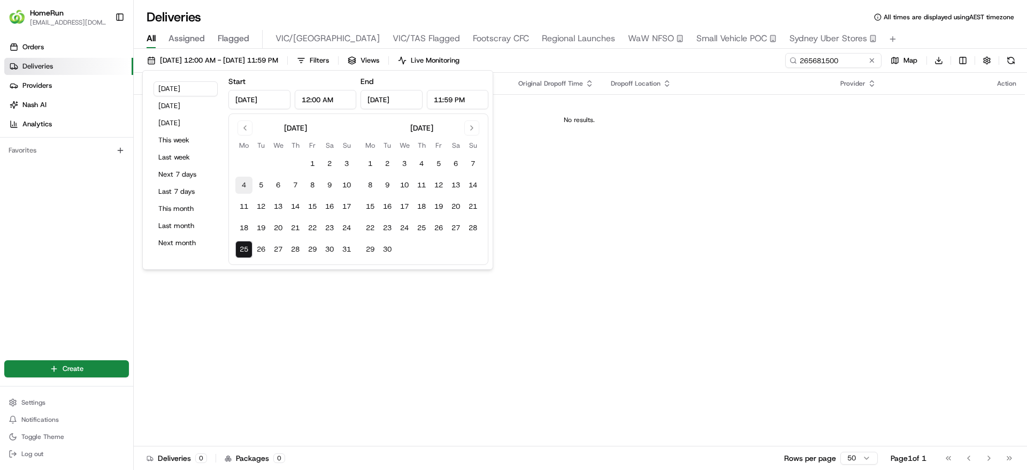
click at [249, 189] on button "4" at bounding box center [243, 185] width 17 height 17
type input "Aug 4, 2025"
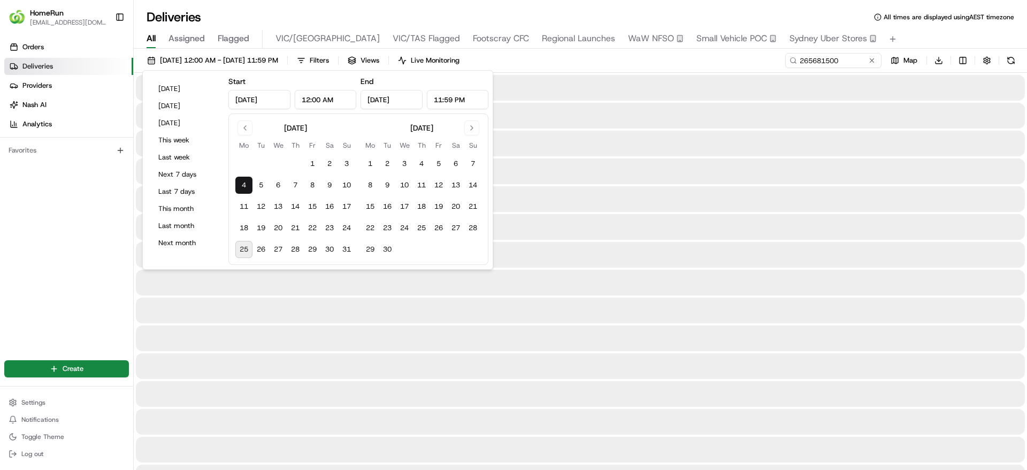
click at [244, 251] on button "25" at bounding box center [243, 249] width 17 height 17
type input "Aug 25, 2025"
click at [48, 270] on div "Orders Deliveries Providers Nash AI Analytics Favorites" at bounding box center [66, 191] width 133 height 315
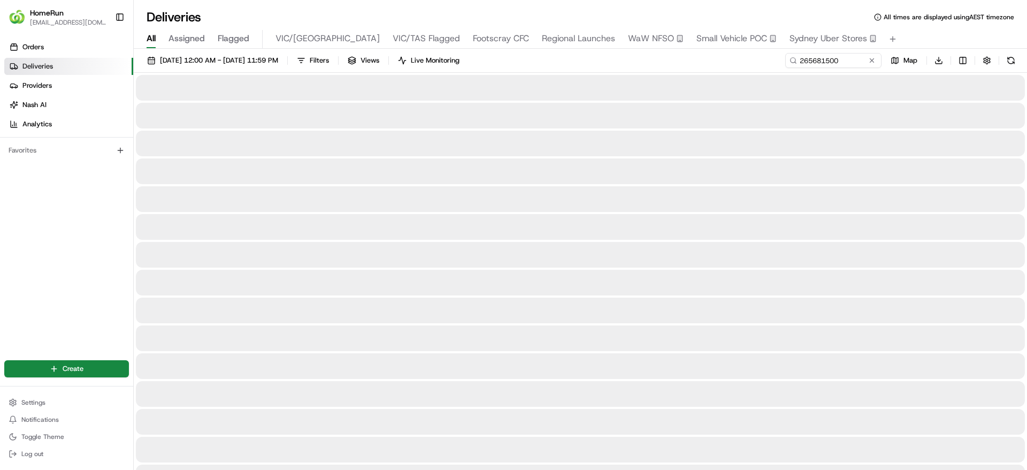
click at [42, 235] on div "Orders Deliveries Providers Nash AI Analytics Favorites" at bounding box center [66, 191] width 133 height 315
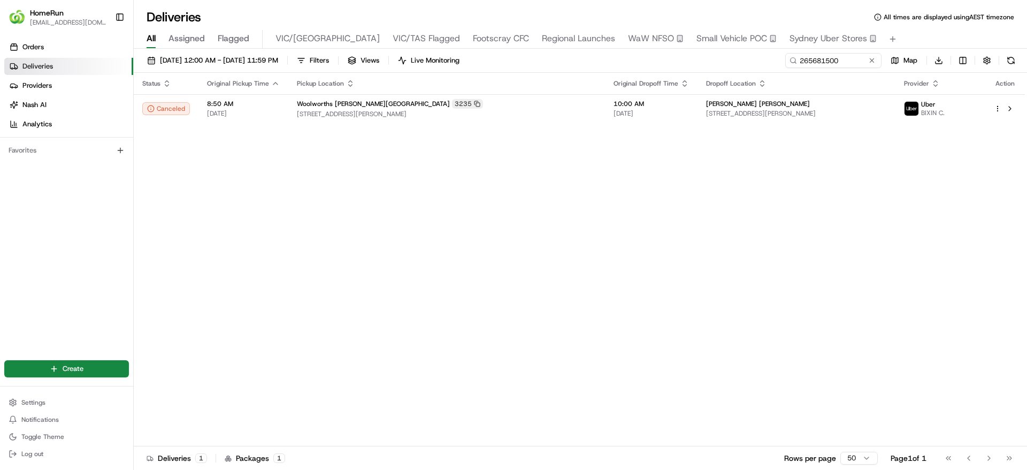
click at [739, 315] on div "Status Original Pickup Time Pickup Location Original Dropoff Time Dropoff Locat…" at bounding box center [579, 259] width 891 height 373
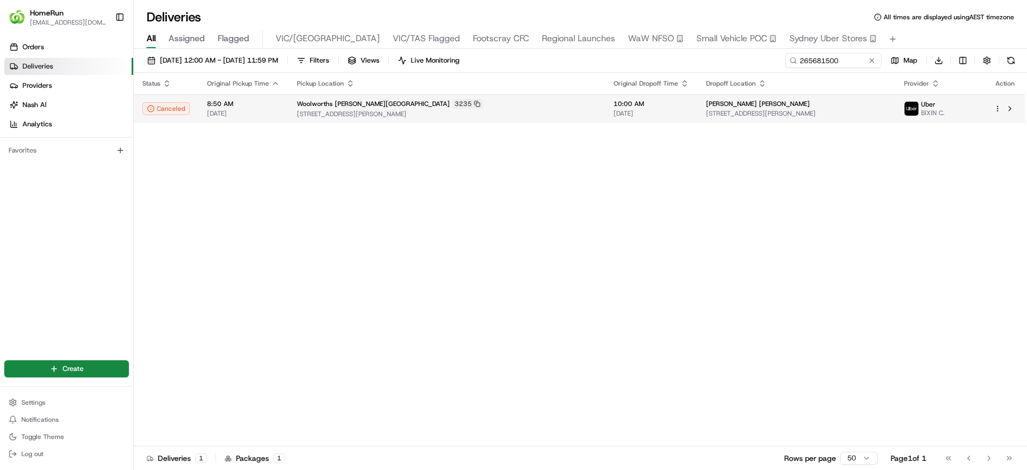
click at [469, 106] on div "Woolworths Blackburn North 3235" at bounding box center [447, 104] width 300 height 10
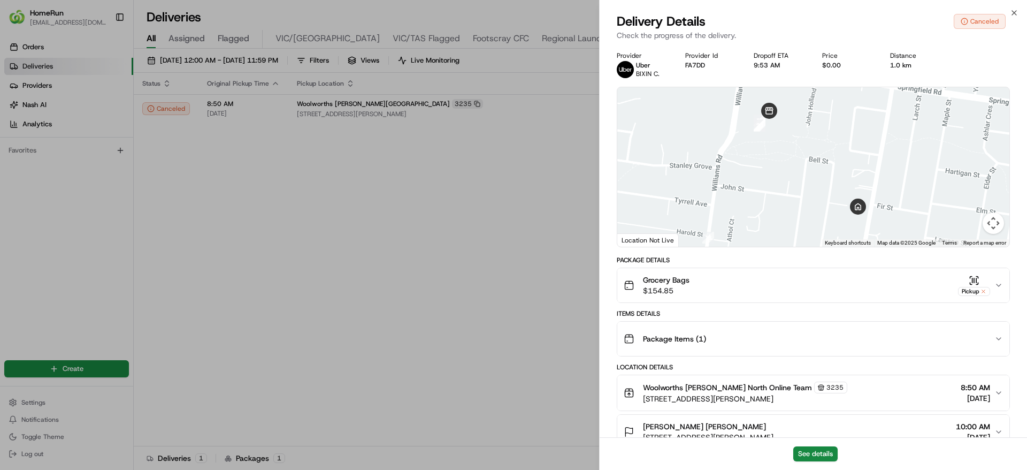
scroll to position [329, 0]
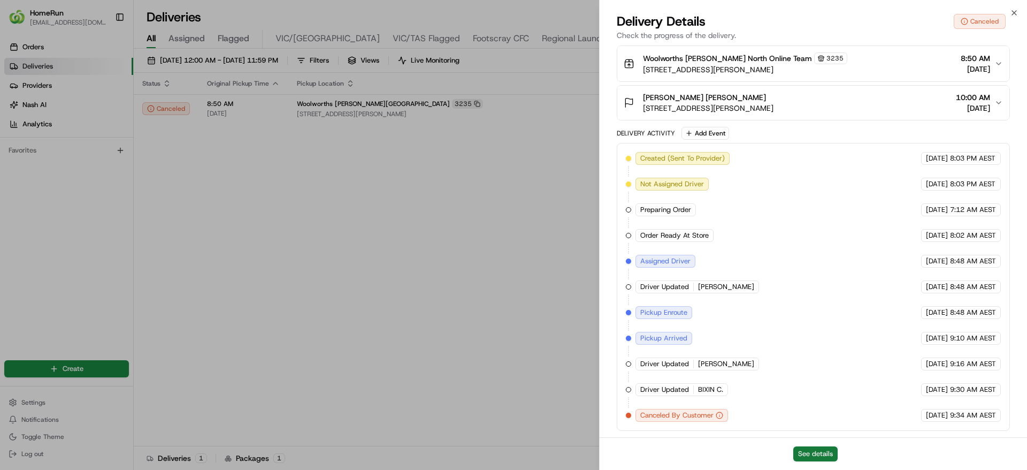
click at [817, 459] on button "See details" at bounding box center [815, 453] width 44 height 15
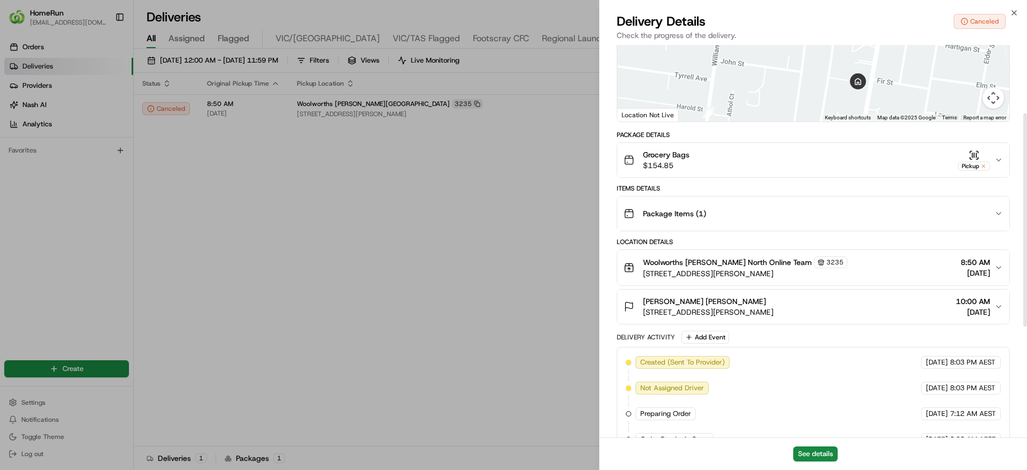
scroll to position [0, 0]
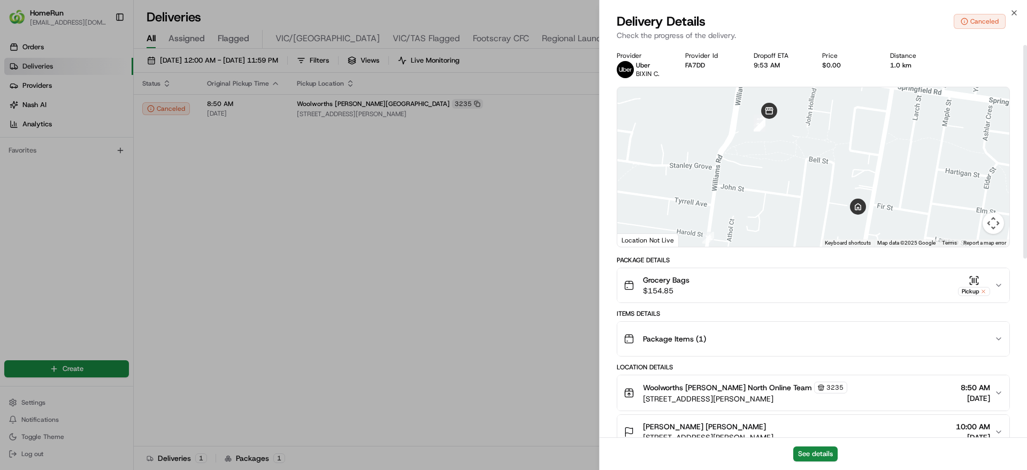
click at [810, 282] on div "Grocery Bags $154.85 Pickup" at bounding box center [809, 284] width 371 height 21
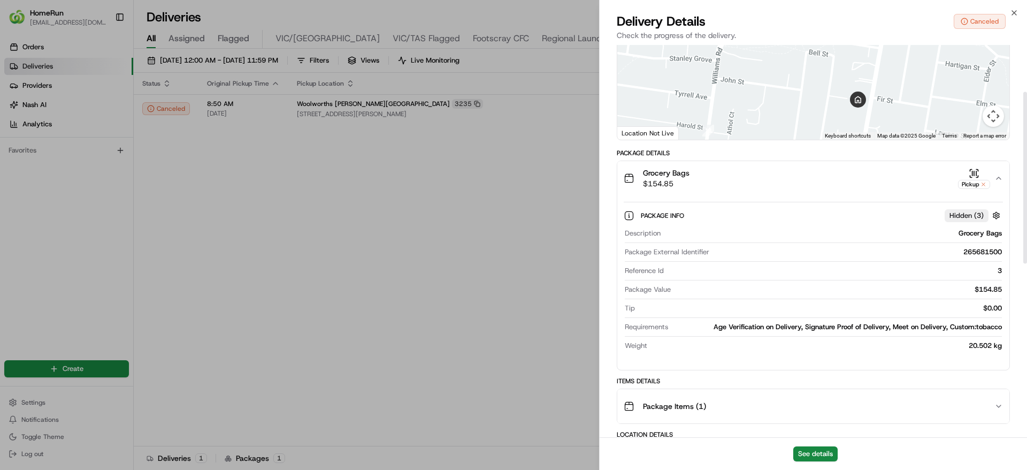
scroll to position [102, 0]
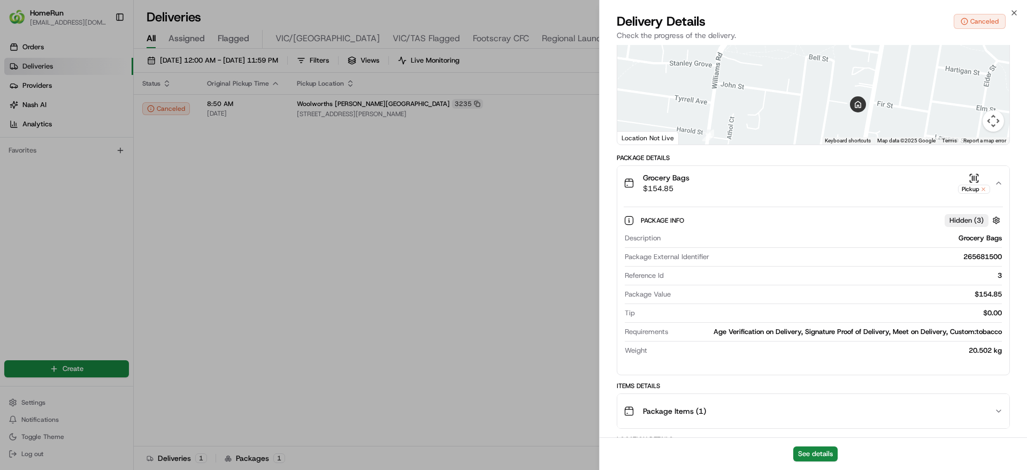
click at [979, 252] on div "265681500" at bounding box center [858, 257] width 288 height 10
copy div "265681500"
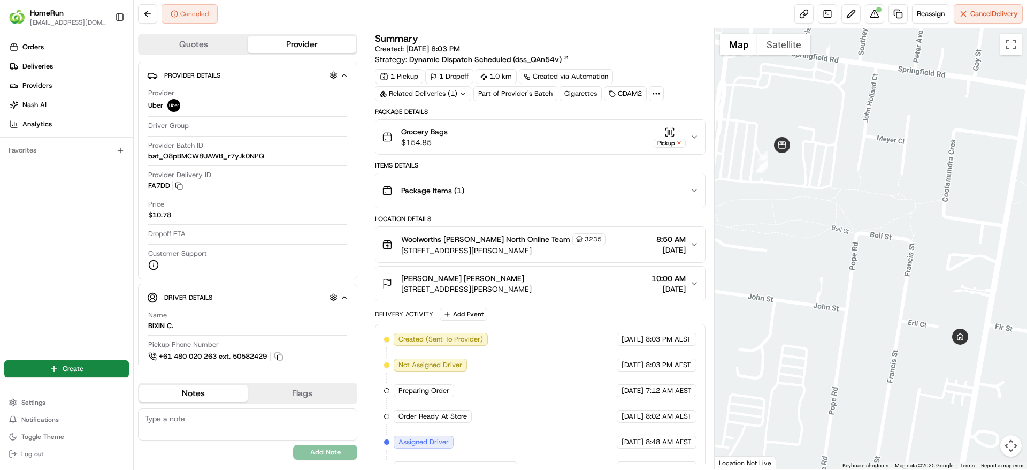
click at [447, 97] on div "Related Deliveries (1)" at bounding box center [423, 93] width 96 height 15
click at [562, 101] on div "Summary Created: [DATE] 8:03 PM Strategy: Dynamic Dispatch Scheduled (dss_QAn54…" at bounding box center [540, 323] width 330 height 578
click at [432, 101] on div "Summary Created: [DATE] 8:03 PM Strategy: Dynamic Dispatch Scheduled (dss_QAn54…" at bounding box center [540, 323] width 330 height 578
click at [433, 98] on div "Related Deliveries (1)" at bounding box center [423, 93] width 96 height 15
click at [503, 113] on div "Package Details" at bounding box center [540, 112] width 330 height 9
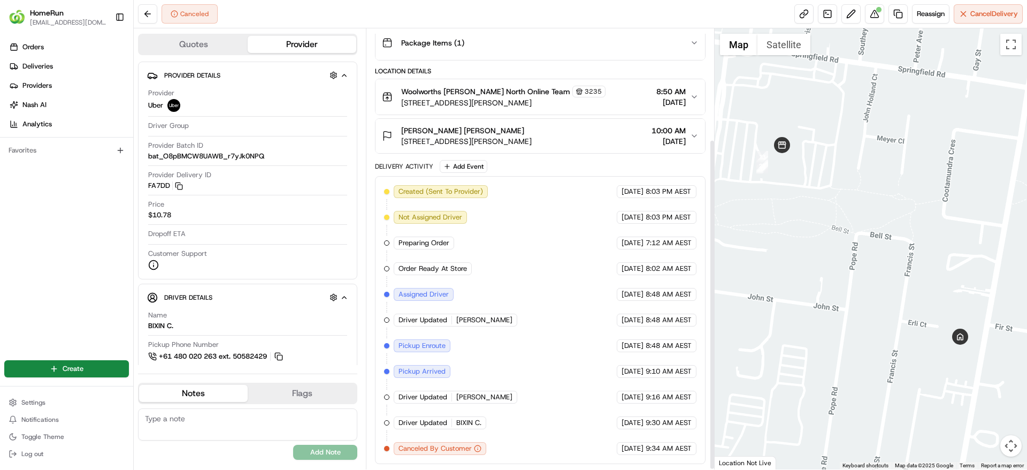
scroll to position [147, 0]
drag, startPoint x: 497, startPoint y: 320, endPoint x: 453, endPoint y: 321, distance: 44.4
click at [453, 321] on div "Created (Sent To Provider) Uber [DATE] 8:03 PM AEST Not Assigned Driver Uber [D…" at bounding box center [540, 321] width 312 height 270
click at [453, 321] on div "Driver Updated [PERSON_NAME]" at bounding box center [456, 320] width 124 height 13
